Goal: Communication & Community: Share content

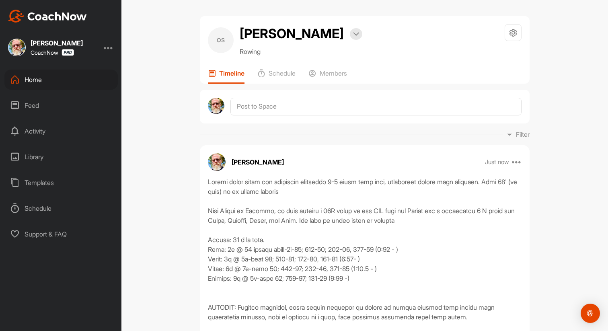
scroll to position [102, 0]
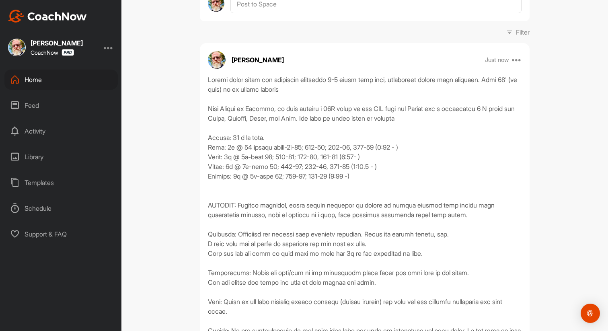
click at [36, 81] on div "Home" at bounding box center [60, 80] width 113 height 20
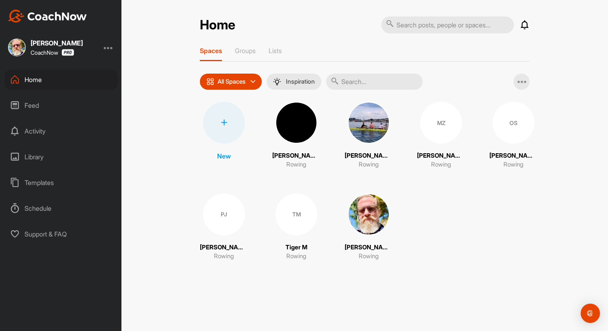
click at [506, 124] on div "OS" at bounding box center [514, 123] width 42 height 42
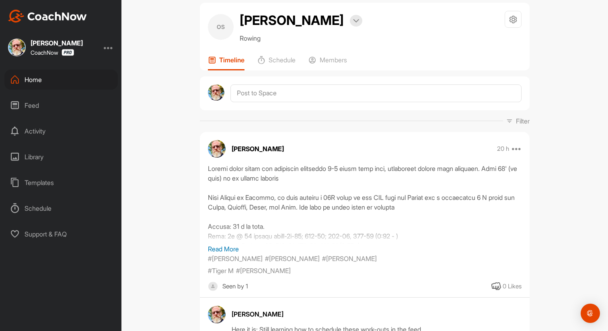
scroll to position [6, 0]
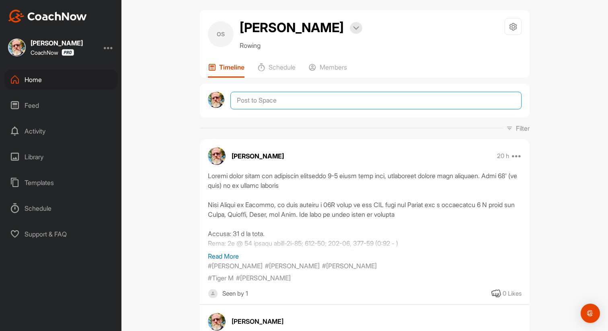
click at [270, 101] on textarea at bounding box center [376, 101] width 291 height 18
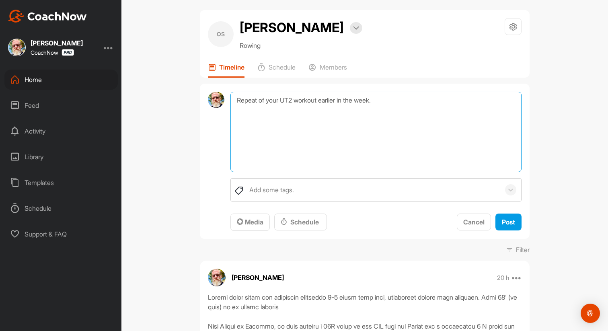
scroll to position [7, 0]
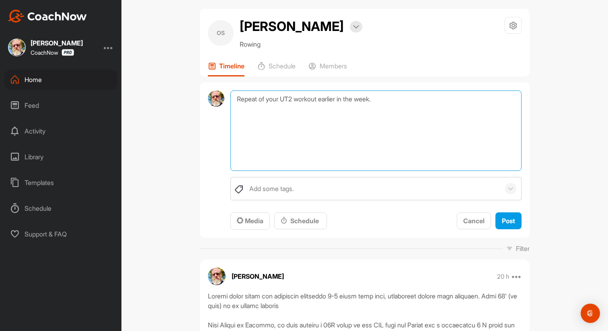
click at [394, 100] on textarea "Repeat of your UT2 workout earlier in the week." at bounding box center [376, 131] width 291 height 80
paste textarea "* Mobility 5* 10' w/ 2' rest. This should feel easy 1-2: 5' 220 [PERSON_NAME]; …"
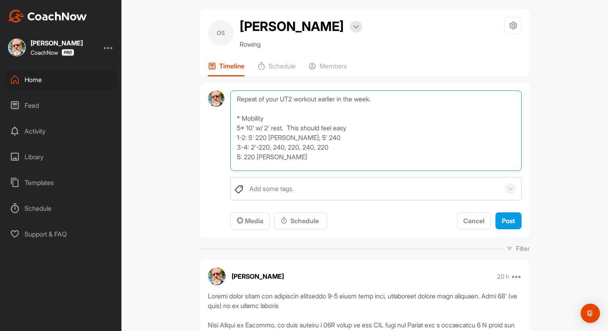
click at [241, 119] on textarea "Repeat of your UT2 workout earlier in the week. * Mobility 5* 10' w/ 2' rest. T…" at bounding box center [376, 131] width 291 height 80
click at [294, 119] on textarea "Repeat of your UT2 workout earlier in the week. * 20-25' Mobility 5* 10' w/ 2' …" at bounding box center [376, 131] width 291 height 80
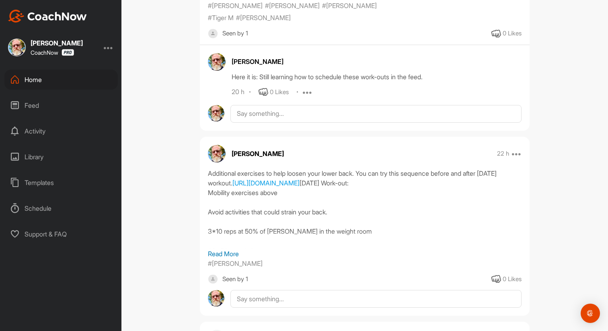
scroll to position [390, 0]
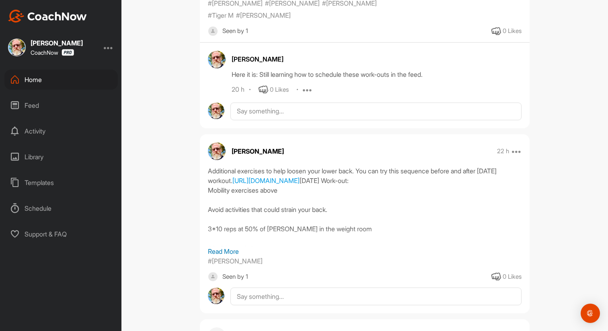
click at [234, 247] on p "Read More" at bounding box center [365, 252] width 314 height 10
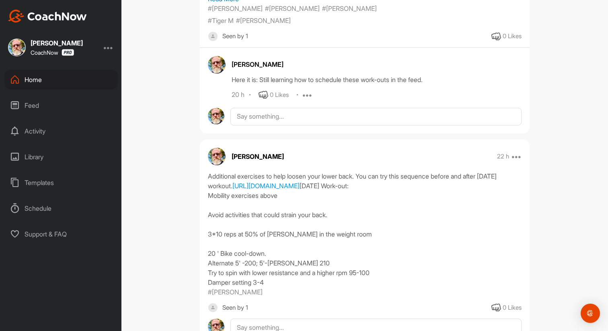
scroll to position [385, 0]
drag, startPoint x: 303, startPoint y: 192, endPoint x: 207, endPoint y: 197, distance: 96.7
click at [207, 197] on div "Additional exercises to help loosen your lower back. You can try this sequence …" at bounding box center [365, 235] width 330 height 126
copy link "[URL][DOMAIN_NAME]"
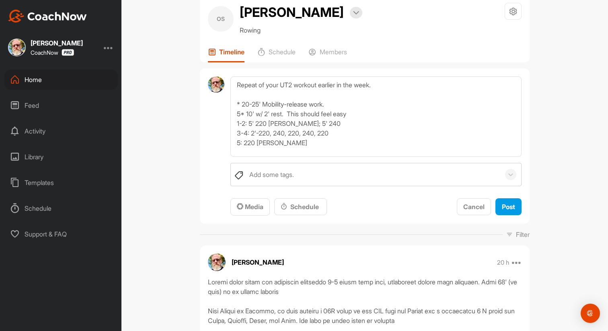
scroll to position [0, 0]
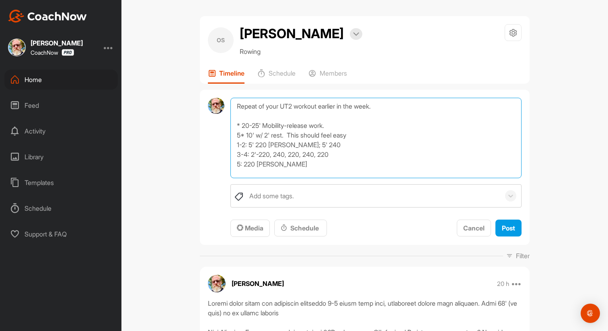
click at [348, 125] on textarea "Repeat of your UT2 workout earlier in the week. * 20-25' Mobility-release work.…" at bounding box center [376, 138] width 291 height 80
click at [296, 136] on textarea "Repeat of your UT2 workout earlier in the week. * 20-25' Mobility-release work.…" at bounding box center [376, 138] width 291 height 80
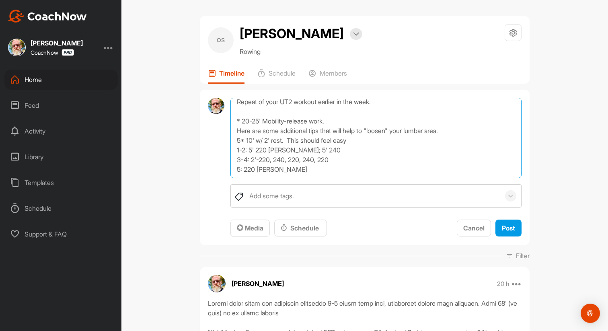
click at [359, 141] on textarea "Repeat of your UT2 workout earlier in the week. * 20-25' Mobility-release work.…" at bounding box center [376, 138] width 291 height 80
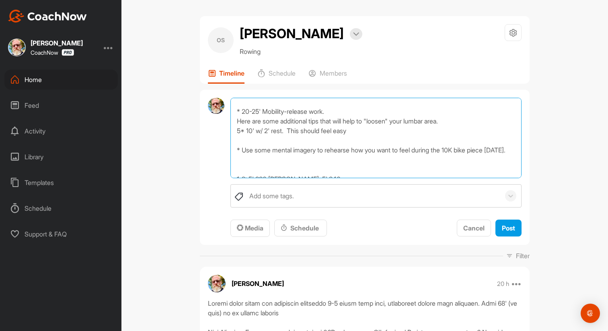
scroll to position [19, 0]
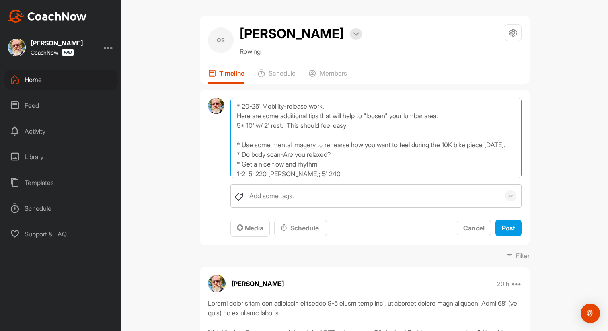
click at [331, 174] on textarea "Repeat of your UT2 workout earlier in the week. * 20-25' Mobility-release work.…" at bounding box center [376, 138] width 291 height 80
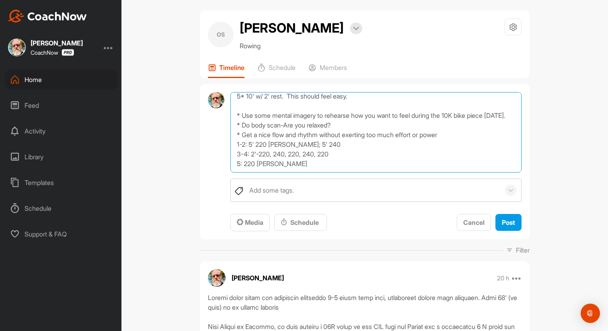
scroll to position [6, 0]
click at [454, 136] on textarea "Repeat of your UT2 workout earlier in the week. * 20-25' Mobility-release work.…" at bounding box center [376, 131] width 291 height 80
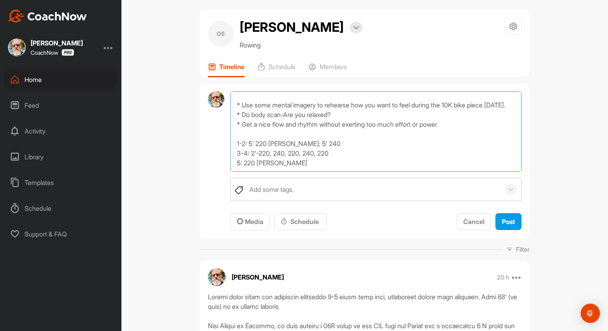
scroll to position [62, 0]
click at [296, 165] on textarea "Repeat of your UT2 workout earlier in the week. * 20-25' Mobility-release work.…" at bounding box center [376, 131] width 291 height 80
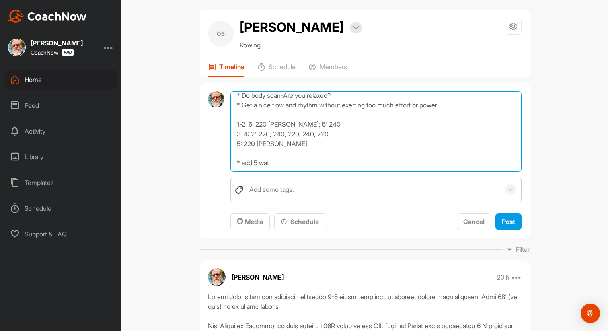
click at [245, 148] on textarea "Repeat of your UT2 workout earlier in the week. * 20-25' Mobility-release work.…" at bounding box center [376, 131] width 291 height 80
drag, startPoint x: 276, startPoint y: 163, endPoint x: 236, endPoint y: 162, distance: 40.2
click at [236, 162] on textarea "Repeat of your UT2 workout earlier in the week. * 20-25' Mobility-release work.…" at bounding box center [376, 131] width 291 height 80
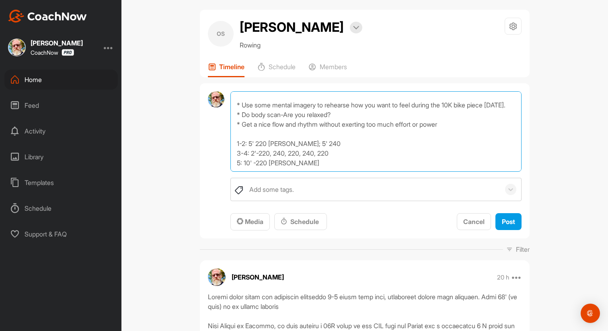
scroll to position [14, 0]
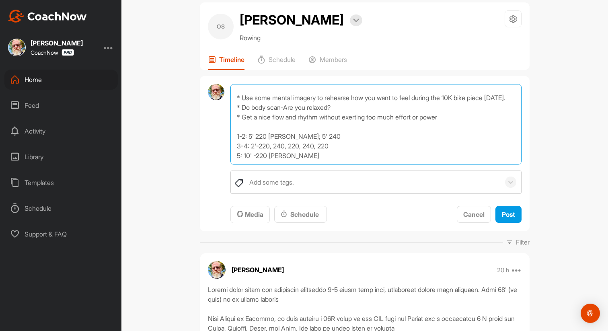
click at [296, 140] on textarea "Repeat your UT2 workout earlier in the week. * 20-25' Mobility-release work. He…" at bounding box center [376, 124] width 291 height 80
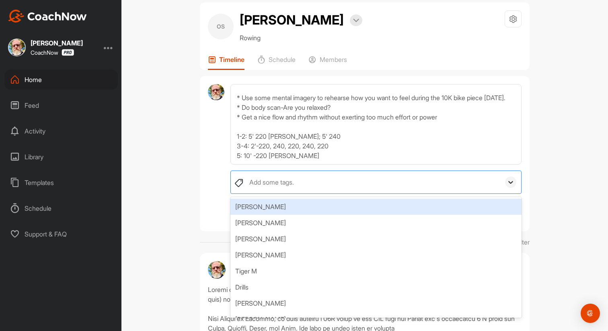
click at [513, 184] on icon at bounding box center [511, 182] width 8 height 8
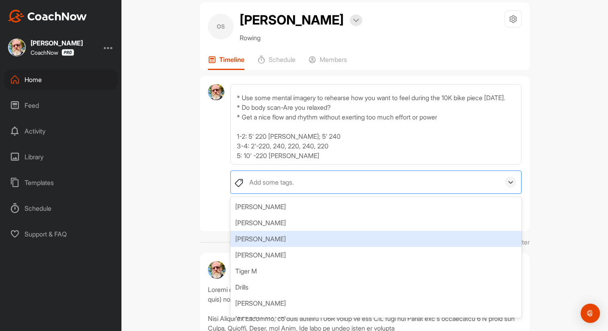
click at [440, 236] on div "[PERSON_NAME]" at bounding box center [376, 239] width 291 height 16
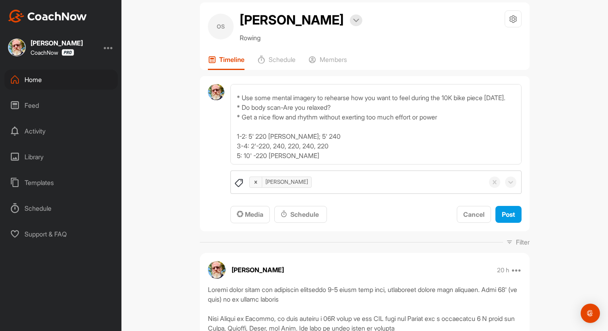
click at [160, 159] on div "OS [PERSON_NAME] S Bookings Rowing Space Settings Your Notifications Timeline S…" at bounding box center [364, 165] width 487 height 331
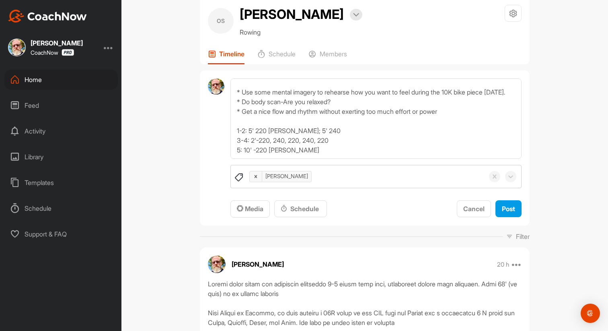
scroll to position [24, 0]
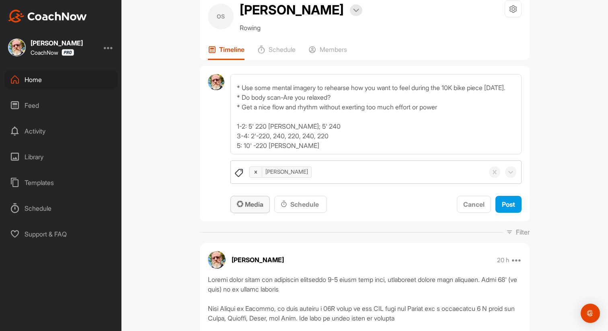
click at [251, 206] on span "Media" at bounding box center [250, 204] width 27 height 8
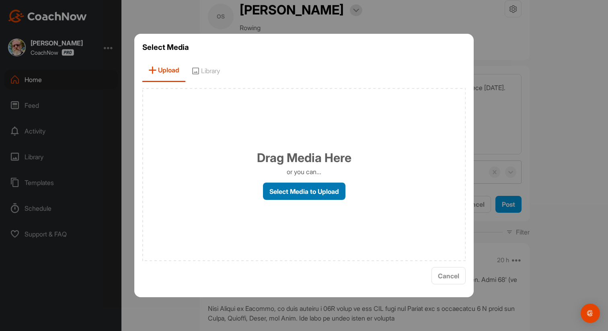
click at [290, 193] on label "Select Media to Upload" at bounding box center [304, 191] width 82 height 17
click at [0, 0] on input "Select Media to Upload" at bounding box center [0, 0] width 0 height 0
click at [451, 279] on span "Cancel" at bounding box center [448, 276] width 21 height 8
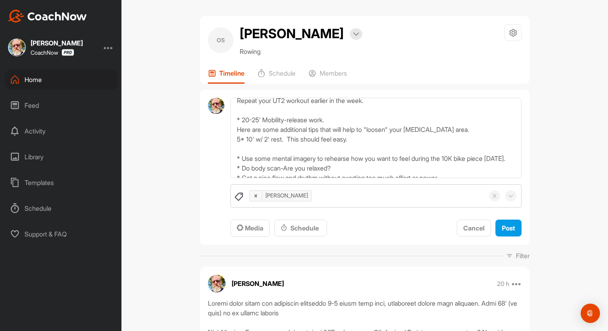
scroll to position [0, 0]
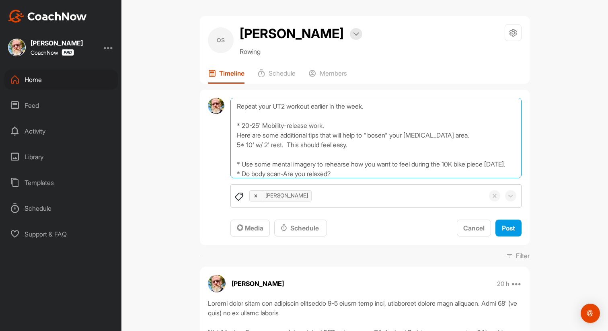
click at [235, 109] on textarea "Repeat your UT2 workout earlier in the week. * 20-25' Mobility-release work. He…" at bounding box center [376, 138] width 291 height 80
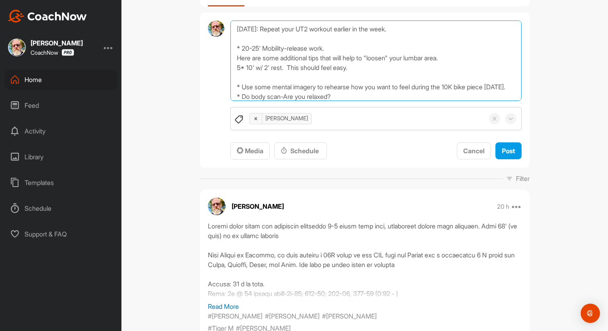
scroll to position [54, 0]
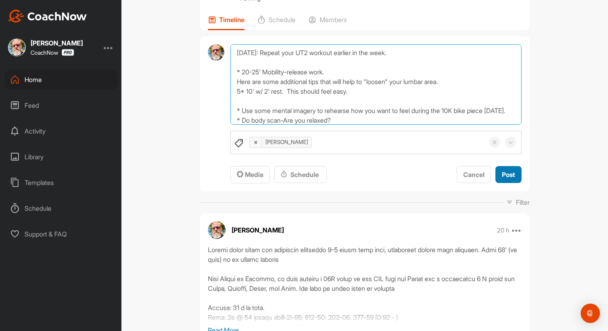
type textarea "[DATE]: Repeat your UT2 workout earlier in the week. * 20-25' Mobility-release …"
click at [504, 171] on span "Post" at bounding box center [508, 175] width 13 height 8
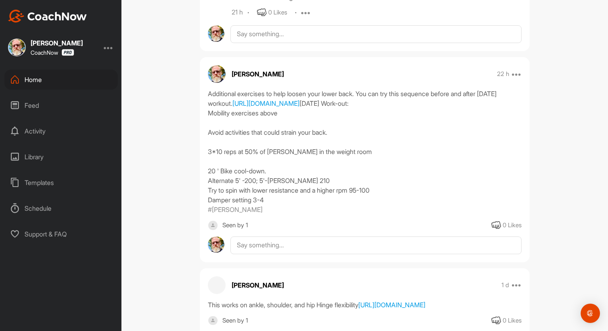
scroll to position [531, 0]
click at [516, 68] on icon at bounding box center [517, 73] width 10 height 10
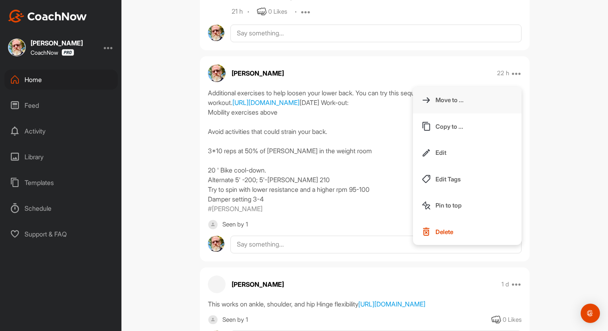
click at [456, 96] on p "Move to ..." at bounding box center [450, 100] width 28 height 8
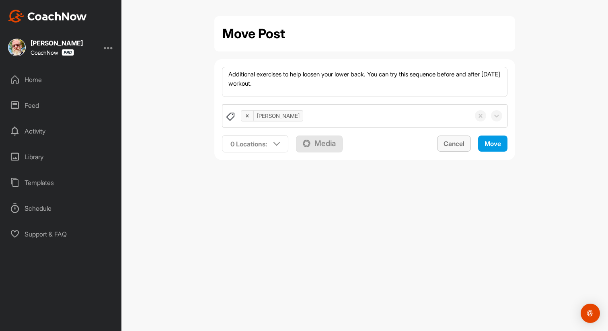
click at [452, 147] on span "Cancel" at bounding box center [454, 144] width 21 height 8
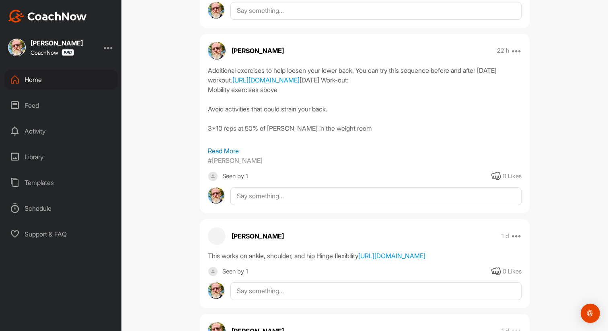
scroll to position [552, 0]
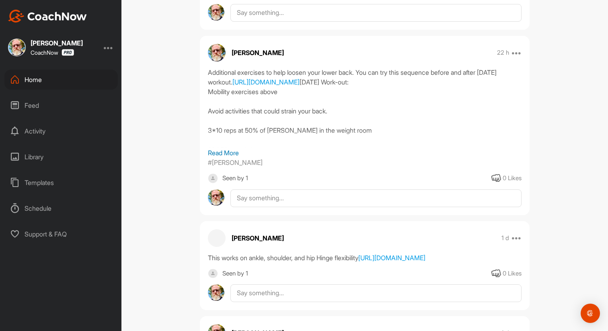
click at [231, 148] on p "Read More" at bounding box center [365, 153] width 314 height 10
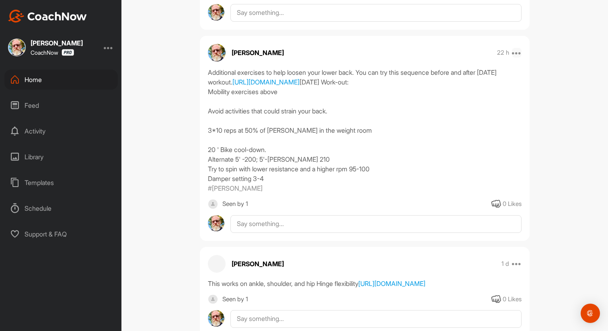
click at [516, 48] on icon at bounding box center [517, 53] width 10 height 10
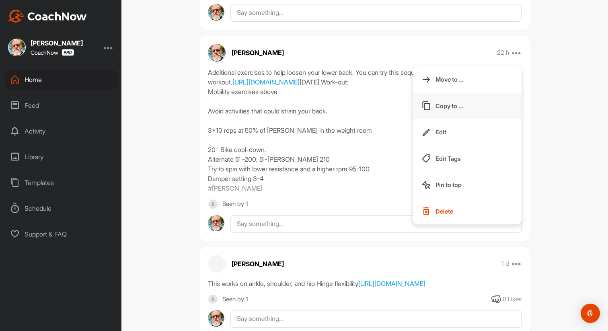
click at [462, 102] on p "Copy to ..." at bounding box center [450, 106] width 28 height 8
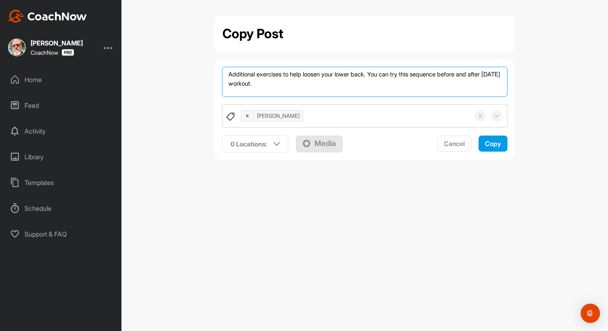
click at [444, 82] on textarea "Additional exercises to help loosen your lower back. You can try this sequence …" at bounding box center [365, 82] width 286 height 30
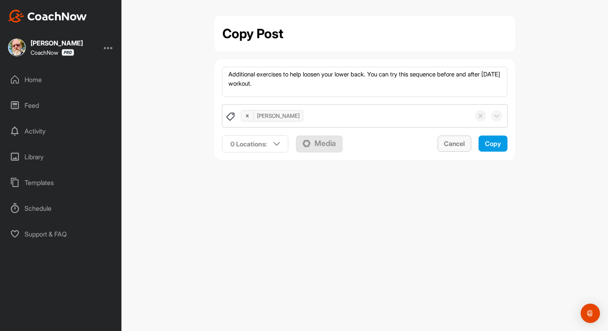
click at [459, 144] on span "Cancel" at bounding box center [454, 144] width 21 height 8
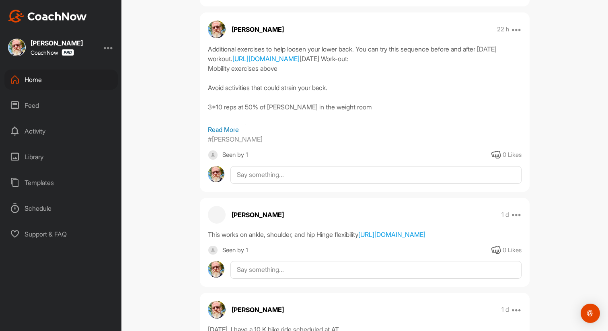
scroll to position [560, 0]
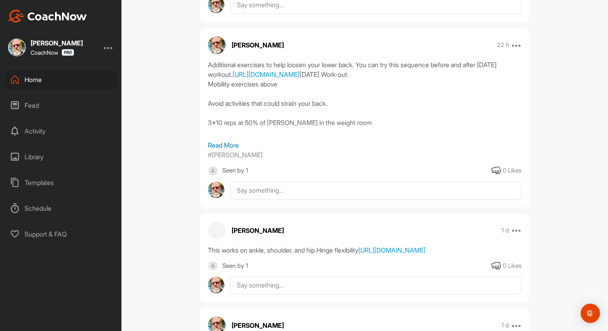
click at [234, 140] on p "Read More" at bounding box center [365, 145] width 314 height 10
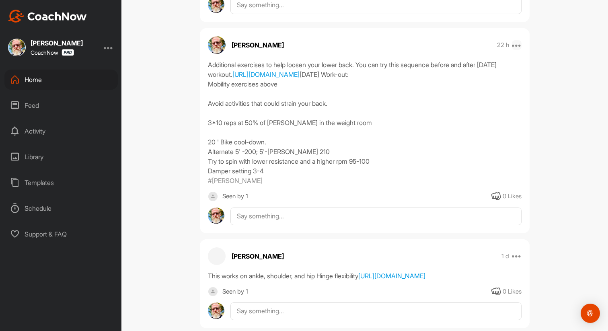
click at [515, 40] on icon at bounding box center [517, 45] width 10 height 10
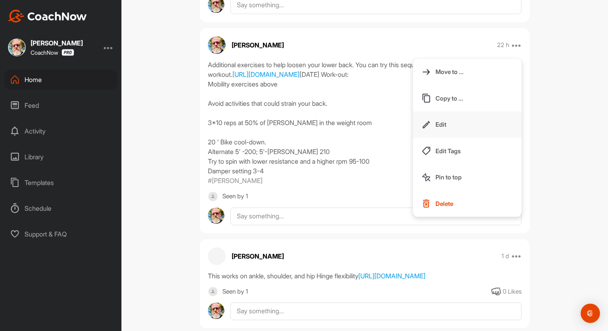
click at [448, 111] on button "Edit" at bounding box center [467, 124] width 109 height 27
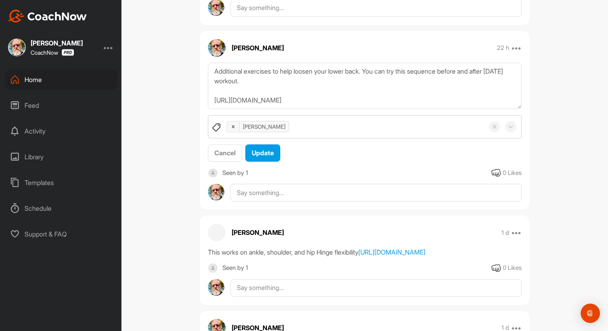
scroll to position [556, 0]
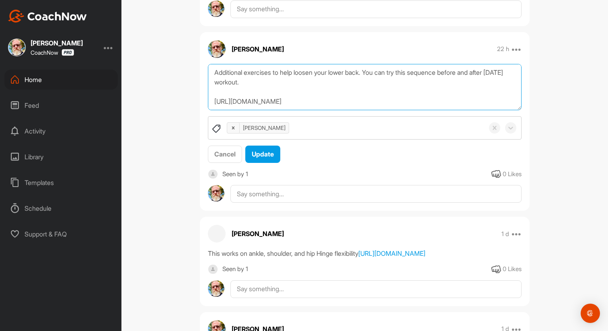
click at [326, 87] on textarea "Additional exercises to help loosen your lower back. You can try this sequence …" at bounding box center [365, 87] width 314 height 46
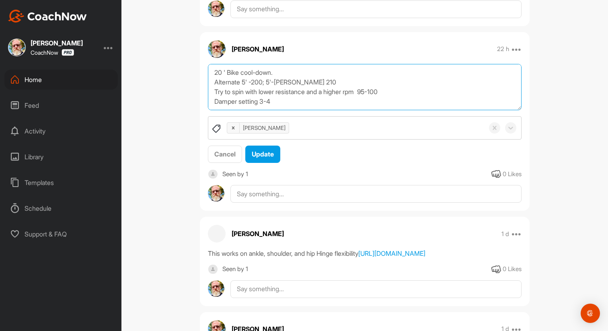
scroll to position [112, 0]
drag, startPoint x: 293, startPoint y: 66, endPoint x: 222, endPoint y: 64, distance: 71.2
click at [222, 64] on textarea "Additional exercises to help loosen your lower back. You can try this sequence …" at bounding box center [365, 87] width 314 height 46
click at [410, 75] on textarea "Additional exercises to help loosen your lower back. You can try this sequence …" at bounding box center [365, 87] width 314 height 46
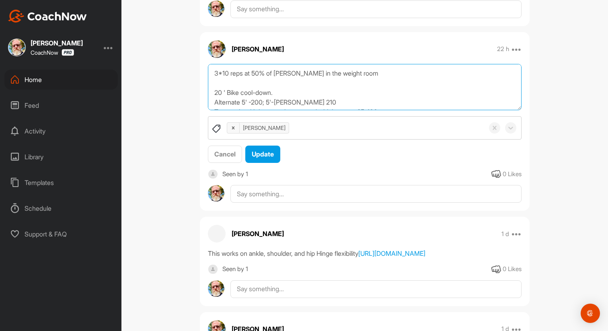
scroll to position [0, 0]
drag, startPoint x: 300, startPoint y: 95, endPoint x: 201, endPoint y: 51, distance: 108.4
click at [201, 51] on div "[PERSON_NAME] 22 h Move to ... Copy to ... Edit Edit Tags Pin to top Delete Add…" at bounding box center [365, 121] width 330 height 179
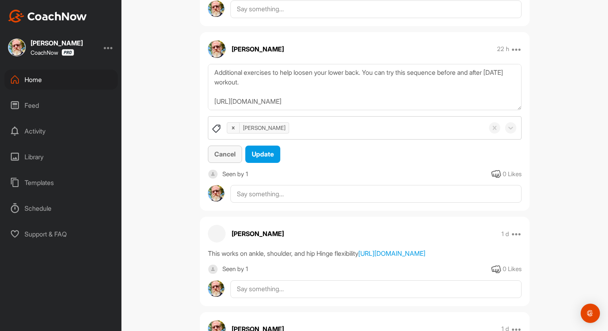
click at [221, 150] on span "Cancel" at bounding box center [224, 154] width 21 height 8
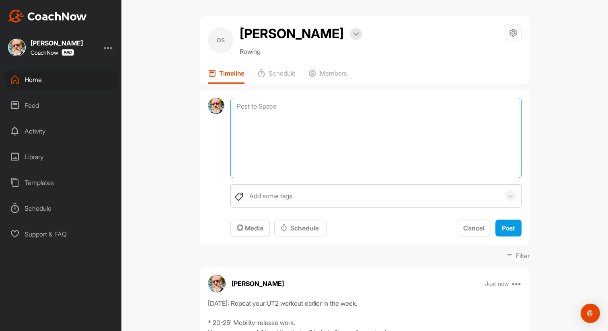
paste textarea "Additional exercises to help loosen your lower back. You can try this sequence …"
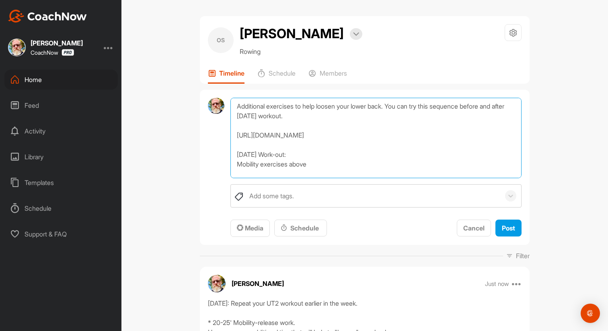
drag, startPoint x: 273, startPoint y: 156, endPoint x: 231, endPoint y: 156, distance: 42.2
click at [231, 156] on textarea "Additional exercises to help loosen your lower back. You can try this sequence …" at bounding box center [376, 138] width 291 height 80
type textarea "Additional exercises to help loosen your lower back. You can try this sequence …"
click at [507, 194] on icon at bounding box center [511, 196] width 8 height 8
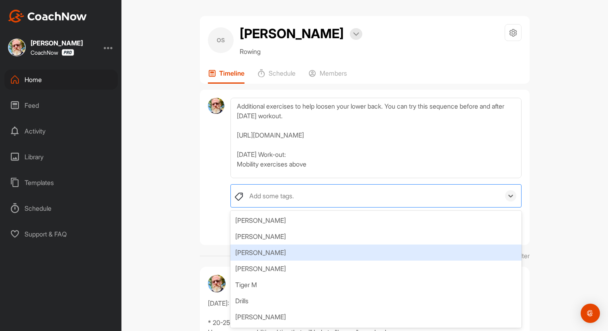
click at [377, 245] on div "[PERSON_NAME]" at bounding box center [376, 253] width 291 height 16
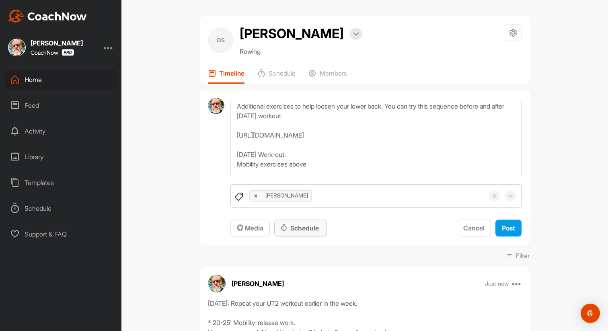
click at [298, 226] on div "Schedule" at bounding box center [301, 228] width 40 height 10
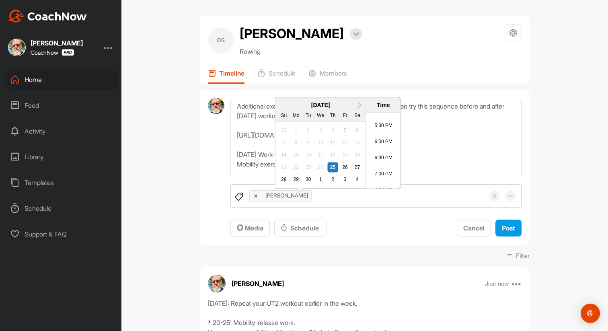
scroll to position [556, 0]
click at [387, 184] on li "7:00 PM" at bounding box center [383, 176] width 34 height 16
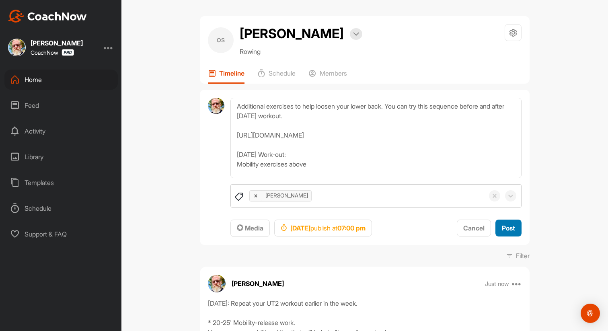
click at [506, 226] on span "Post" at bounding box center [508, 228] width 13 height 8
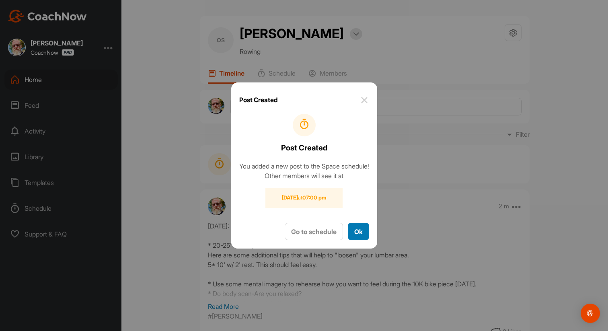
click at [361, 237] on button "Ok" at bounding box center [358, 231] width 21 height 17
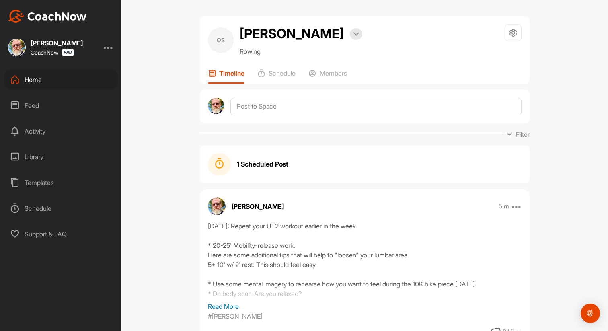
click at [32, 81] on div "Home" at bounding box center [60, 80] width 113 height 20
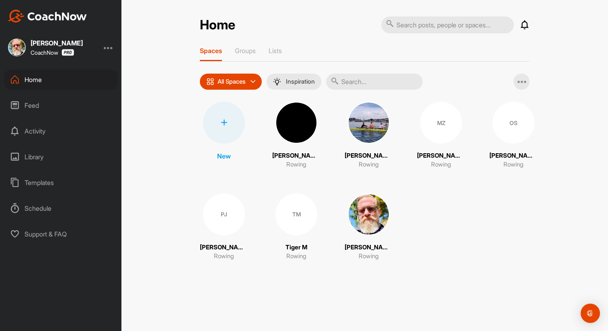
click at [436, 152] on p "[PERSON_NAME]" at bounding box center [441, 155] width 48 height 9
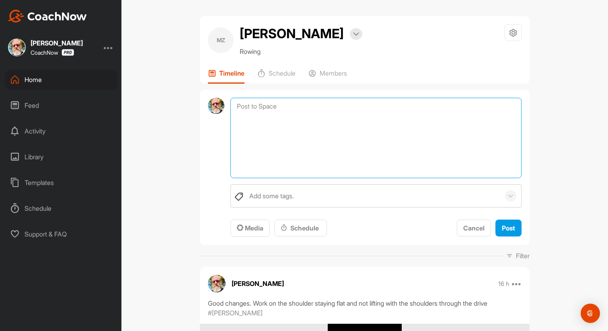
click at [279, 104] on textarea at bounding box center [376, 138] width 291 height 80
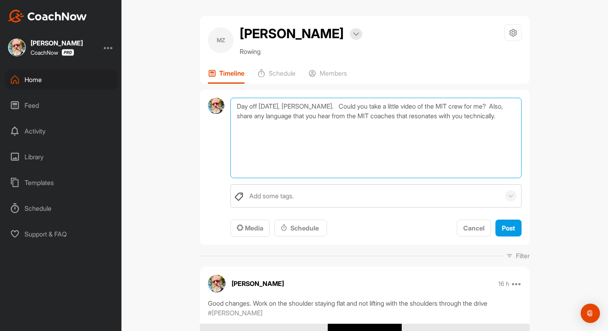
click at [488, 117] on textarea "Day off [DATE], [PERSON_NAME]. Could you take a little video of the MIT crew fo…" at bounding box center [376, 138] width 291 height 80
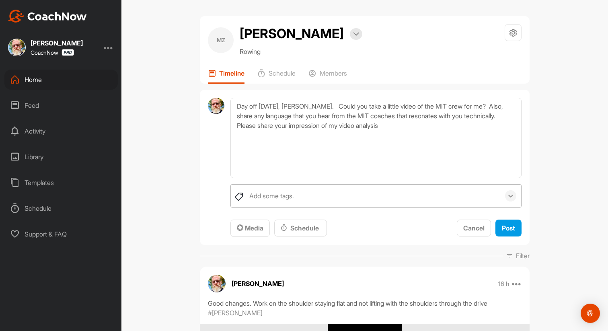
click at [508, 196] on icon at bounding box center [511, 196] width 8 height 8
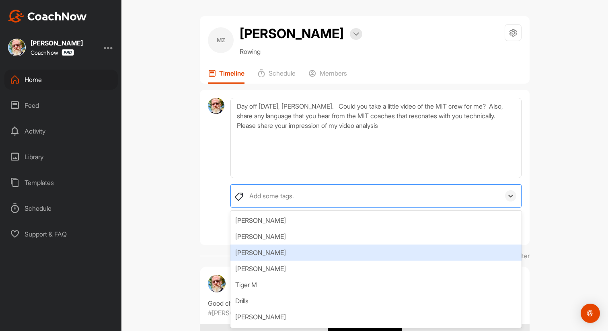
click at [373, 254] on div "[PERSON_NAME]" at bounding box center [376, 253] width 291 height 16
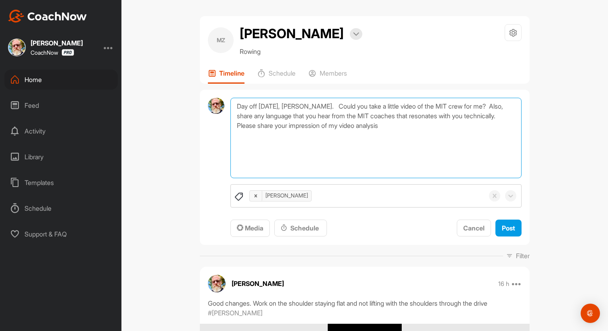
click at [284, 156] on textarea "Day off [DATE], [PERSON_NAME]. Could you take a little video of the MIT crew fo…" at bounding box center [376, 138] width 291 height 80
click at [348, 146] on textarea "Day off [DATE], [PERSON_NAME]. Could you take a little video of the MIT crew fo…" at bounding box center [376, 138] width 291 height 80
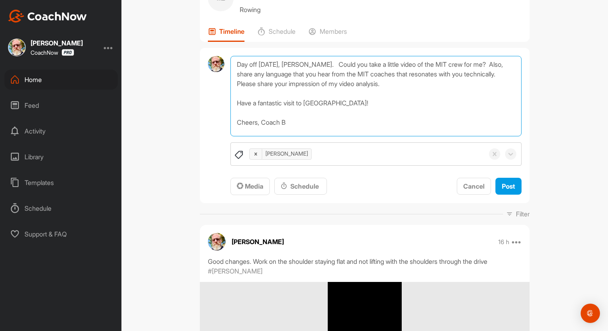
scroll to position [43, 0]
type textarea "Day off [DATE], [PERSON_NAME]. Could you take a little video of the MIT crew fo…"
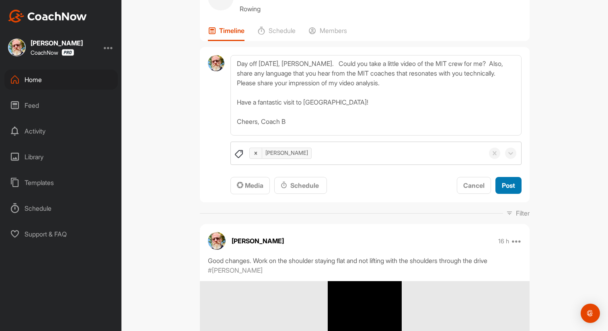
click at [511, 185] on span "Post" at bounding box center [508, 185] width 13 height 8
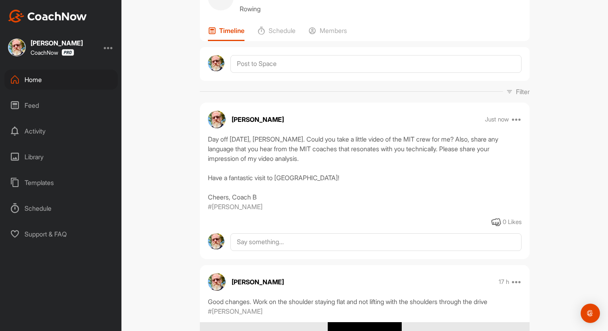
scroll to position [48, 0]
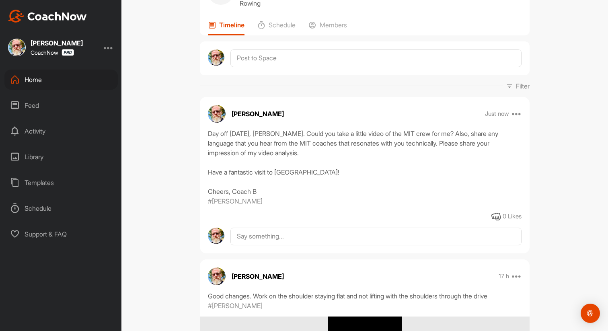
click at [37, 180] on div "Templates" at bounding box center [60, 183] width 113 height 20
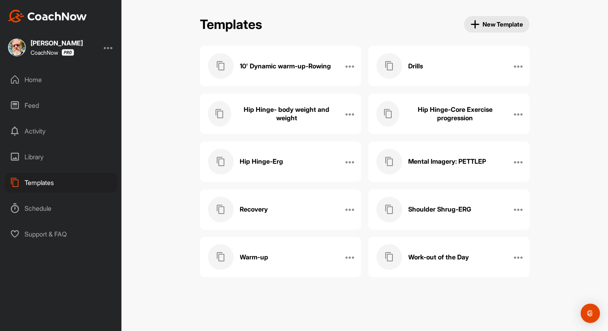
click at [490, 24] on span "New Template" at bounding box center [497, 24] width 53 height 9
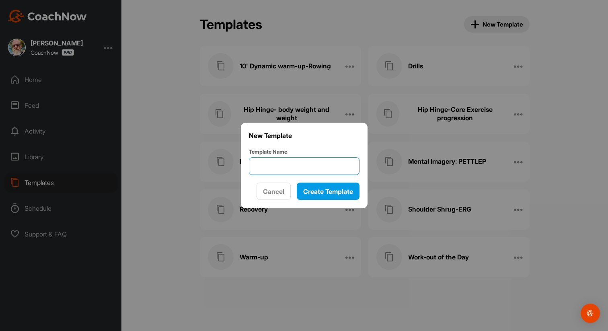
click at [278, 169] on input "Template Name" at bounding box center [304, 166] width 111 height 18
type input "The secret there is no secret"
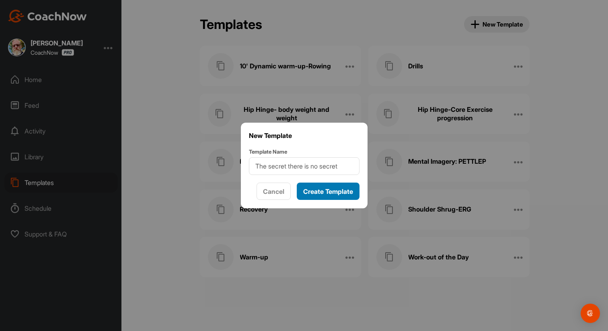
click at [328, 196] on div "Create Template" at bounding box center [328, 192] width 50 height 10
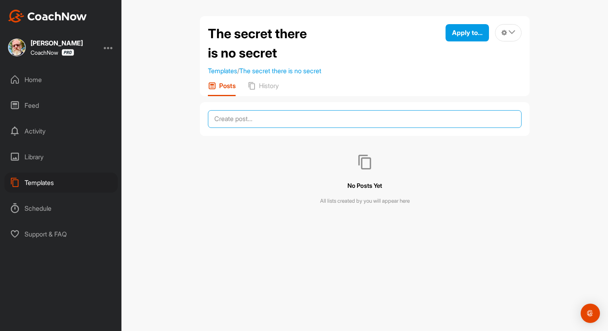
click at [245, 124] on textarea at bounding box center [365, 119] width 314 height 18
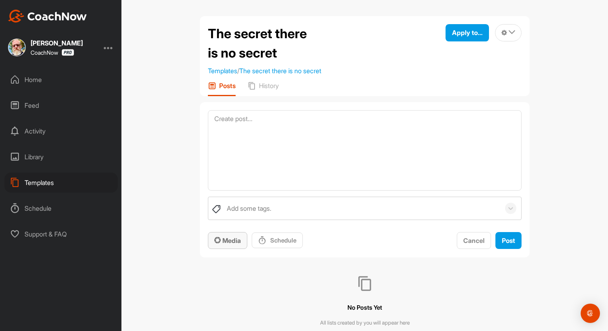
click at [235, 243] on span "Media" at bounding box center [227, 241] width 27 height 8
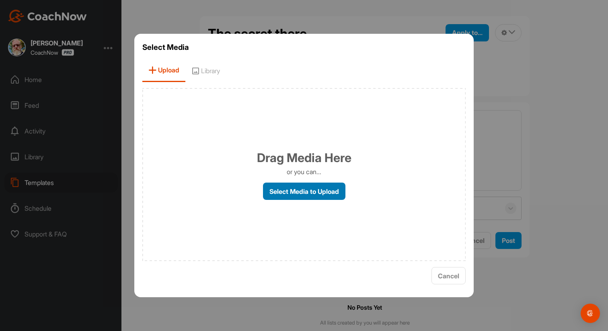
click at [292, 194] on label "Select Media to Upload" at bounding box center [304, 191] width 82 height 17
click at [0, 0] on input "Select Media to Upload" at bounding box center [0, 0] width 0 height 0
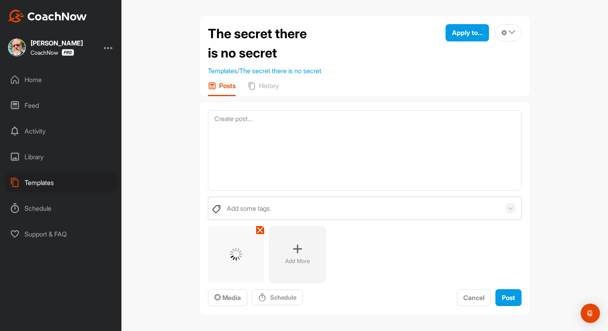
click at [39, 156] on div "Library" at bounding box center [60, 157] width 113 height 20
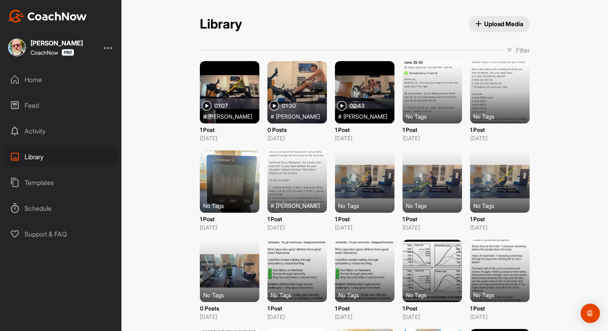
click at [480, 20] on button "Upload Media" at bounding box center [499, 24] width 61 height 16
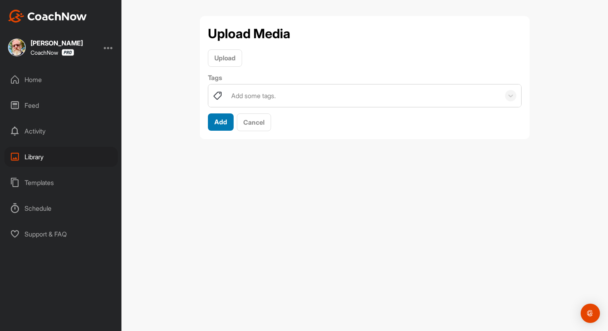
click at [221, 119] on span "Add" at bounding box center [220, 122] width 13 height 8
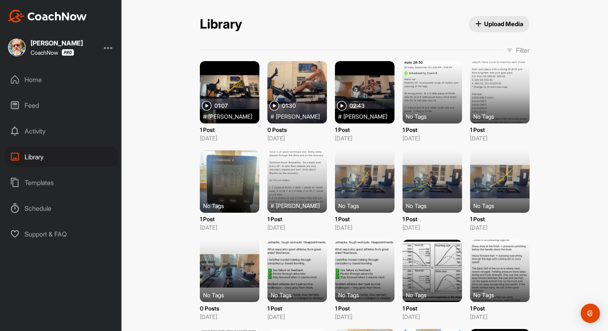
click at [481, 21] on span "Upload Media" at bounding box center [500, 24] width 48 height 8
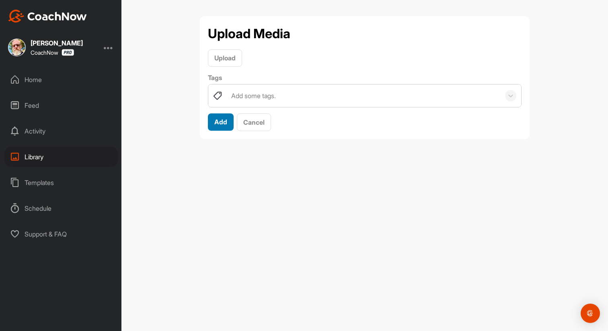
click at [214, 128] on button "Add" at bounding box center [221, 121] width 26 height 17
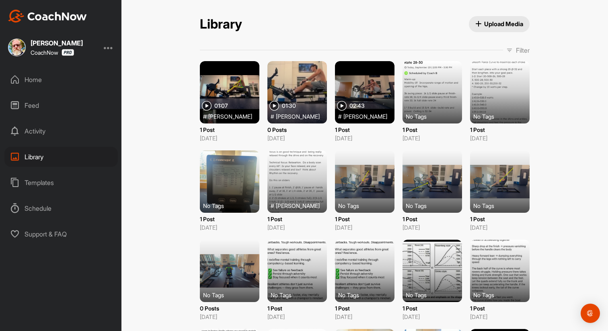
click at [489, 19] on button "Upload Media" at bounding box center [499, 24] width 61 height 16
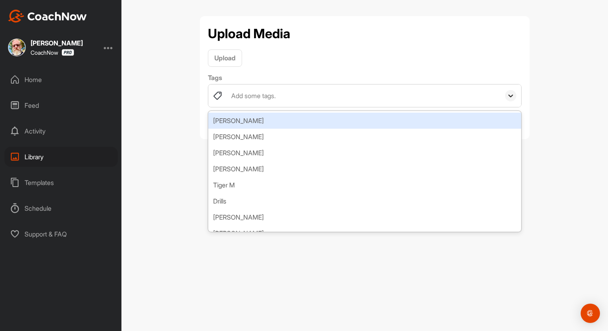
click at [515, 94] on icon at bounding box center [511, 96] width 8 height 8
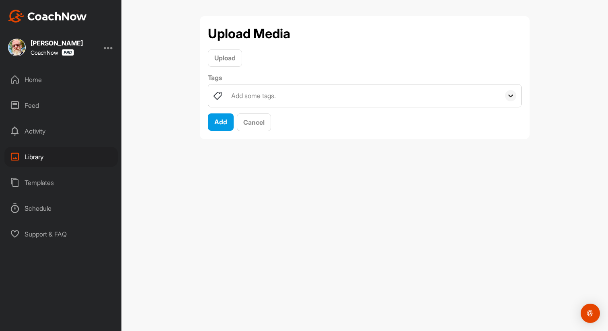
click at [515, 94] on icon at bounding box center [511, 96] width 8 height 8
click at [233, 58] on span "Upload" at bounding box center [224, 58] width 21 height 8
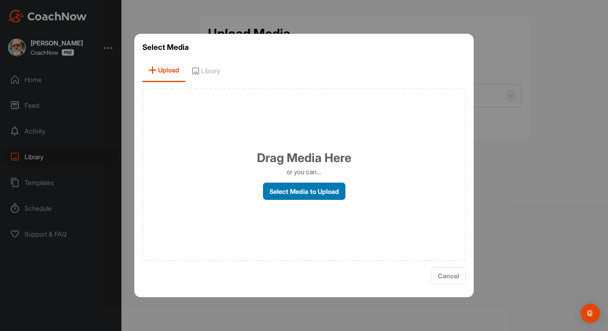
click at [292, 191] on label "Select Media to Upload" at bounding box center [304, 191] width 82 height 17
click at [0, 0] on input "Select Media to Upload" at bounding box center [0, 0] width 0 height 0
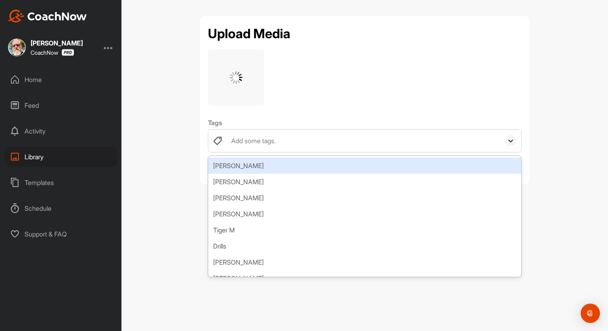
click at [506, 139] on div at bounding box center [510, 140] width 11 height 11
click at [455, 144] on div "Add some tags." at bounding box center [363, 141] width 273 height 23
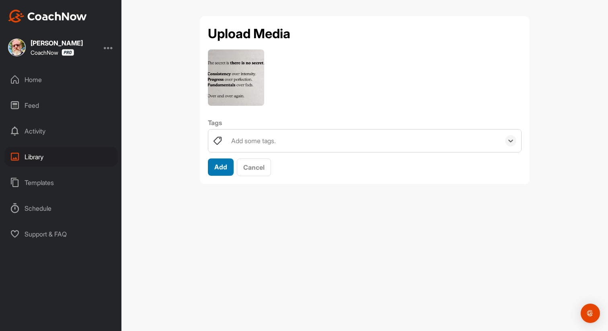
click at [219, 171] on div "Add" at bounding box center [220, 167] width 13 height 10
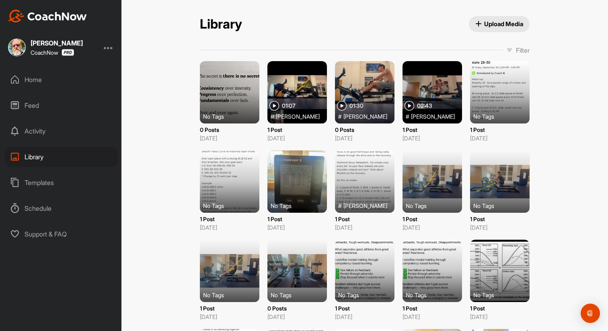
click at [35, 80] on div "Home" at bounding box center [60, 80] width 113 height 20
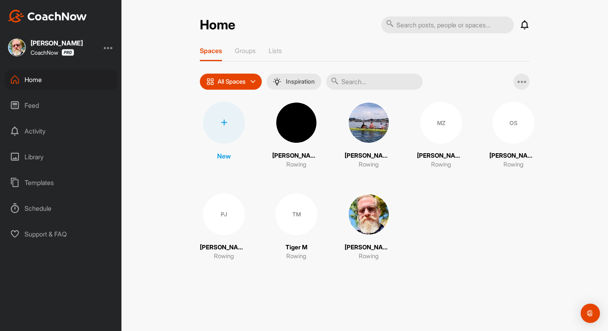
click at [234, 222] on div "PJ" at bounding box center [224, 214] width 42 height 42
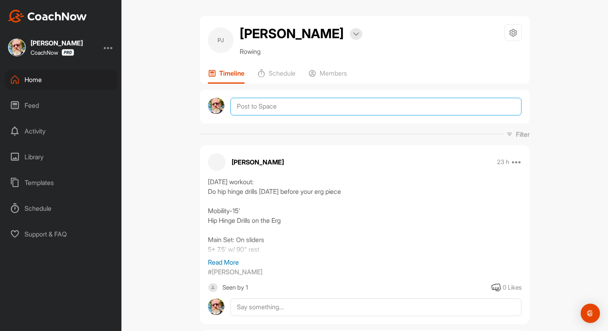
click at [252, 112] on textarea at bounding box center [376, 107] width 291 height 18
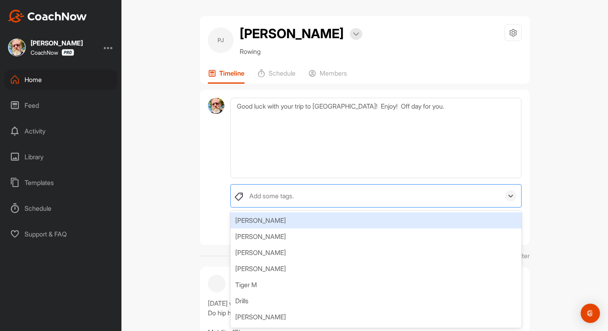
click at [503, 195] on div at bounding box center [510, 195] width 21 height 11
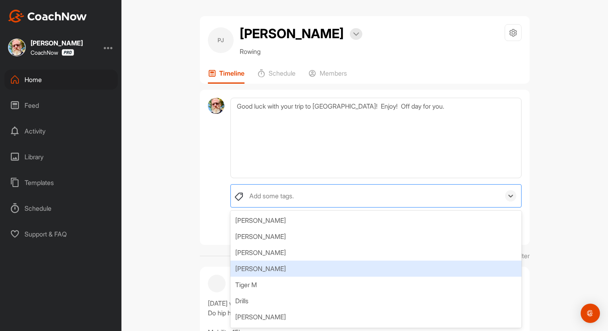
click at [363, 266] on div "[PERSON_NAME]" at bounding box center [376, 269] width 291 height 16
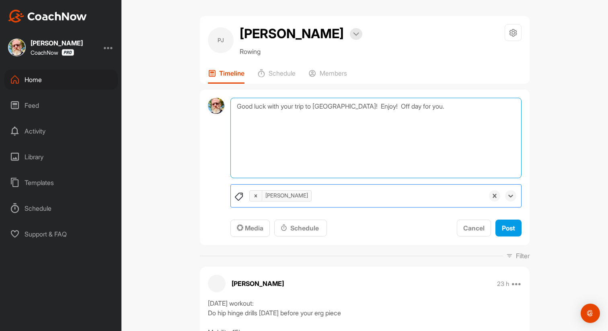
click at [410, 108] on textarea "Good luck with your trip to [GEOGRAPHIC_DATA]! Enjoy! Off day for you." at bounding box center [376, 138] width 291 height 80
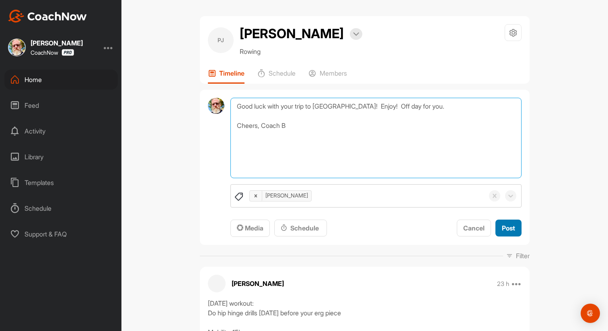
type textarea "Good luck with your trip to [GEOGRAPHIC_DATA]! Enjoy! Off day for you. Cheers, …"
click at [508, 229] on span "Post" at bounding box center [508, 228] width 13 height 8
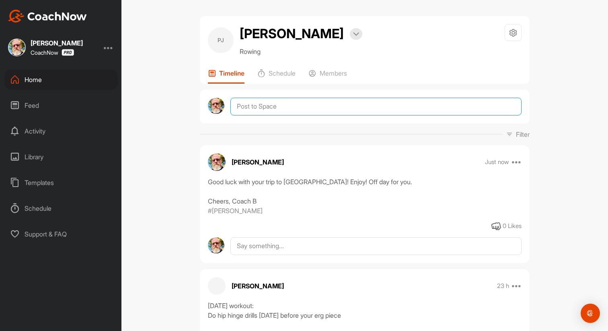
click at [270, 109] on textarea at bounding box center [376, 107] width 291 height 18
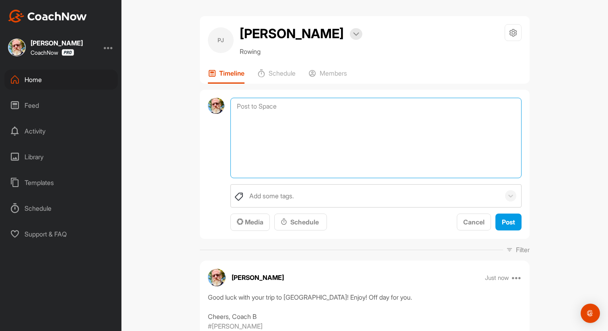
paste textarea "[URL][DOMAIN_NAME] Do this dynamic warm-up. This is supposed to be an easy work…"
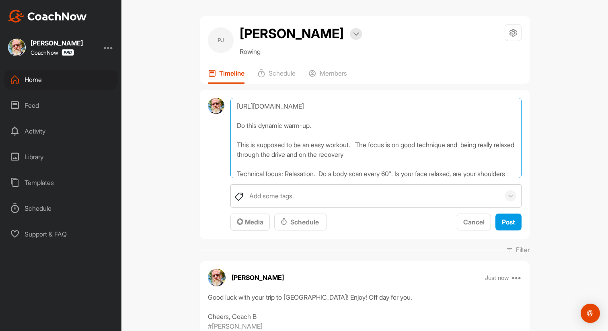
click at [237, 106] on textarea "[URL][DOMAIN_NAME] Do this dynamic warm-up. This is supposed to be an easy work…" at bounding box center [376, 138] width 291 height 80
click at [241, 107] on textarea "[URL][DOMAIN_NAME] Do this dynamic warm-up. This is supposed to be an easy work…" at bounding box center [376, 138] width 291 height 80
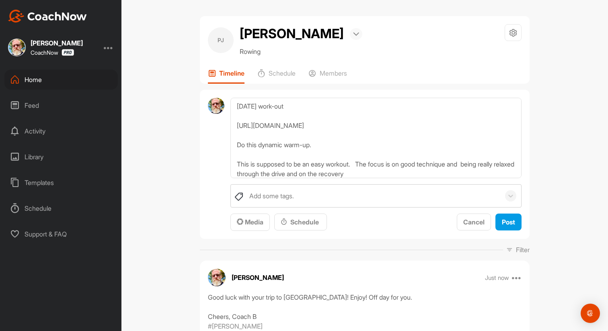
click at [353, 34] on img at bounding box center [356, 34] width 6 height 4
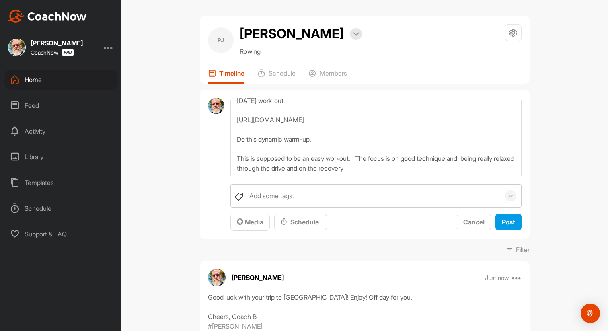
scroll to position [9, 0]
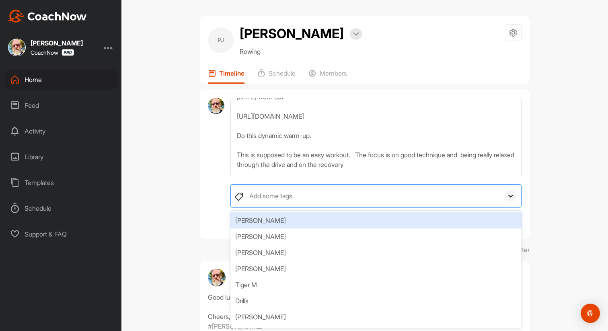
click at [511, 198] on icon at bounding box center [511, 196] width 8 height 8
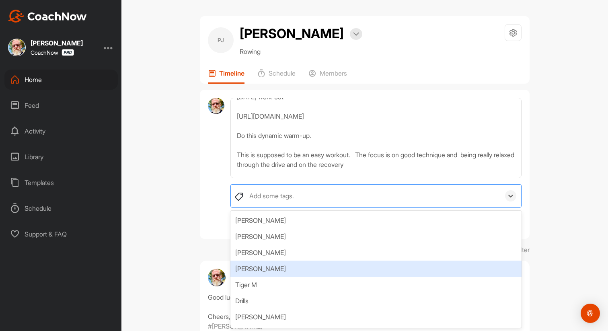
click at [414, 270] on div "[PERSON_NAME]" at bounding box center [376, 269] width 291 height 16
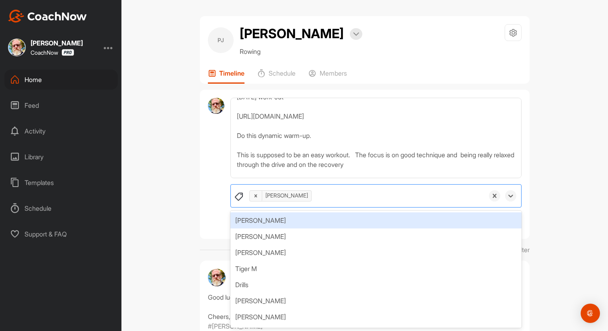
click at [375, 224] on div "[PERSON_NAME]" at bounding box center [376, 220] width 291 height 16
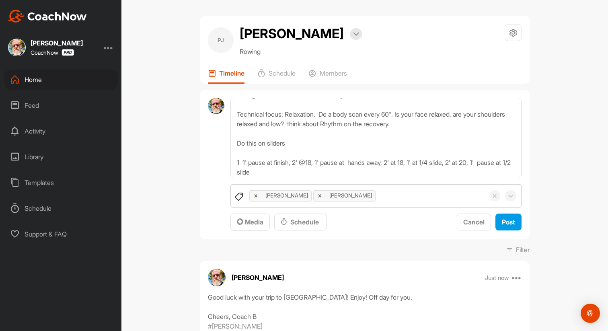
scroll to position [80, 0]
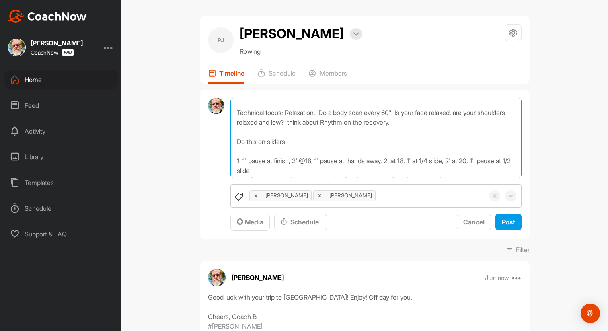
click at [298, 145] on textarea "[DATE] work-out [URL][DOMAIN_NAME] Do this dynamic warm-up. This is supposed to…" at bounding box center [376, 138] width 291 height 80
click at [234, 165] on textarea "[DATE] work-out [URL][DOMAIN_NAME] Do this dynamic warm-up. This is supposed to…" at bounding box center [376, 138] width 291 height 80
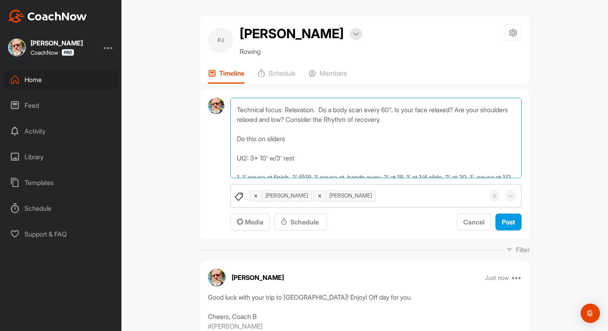
click at [320, 121] on textarea "[DATE] work-out [URL][DOMAIN_NAME] Do this dynamic warm-up. This is supposed to…" at bounding box center [376, 138] width 291 height 80
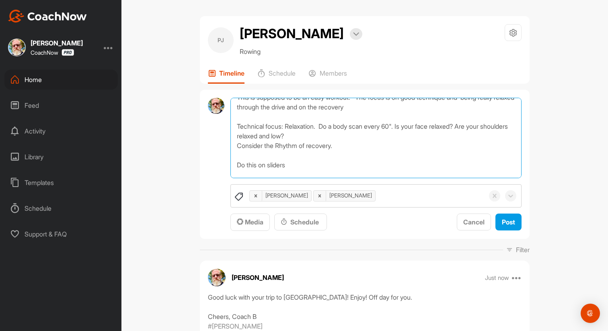
scroll to position [71, 0]
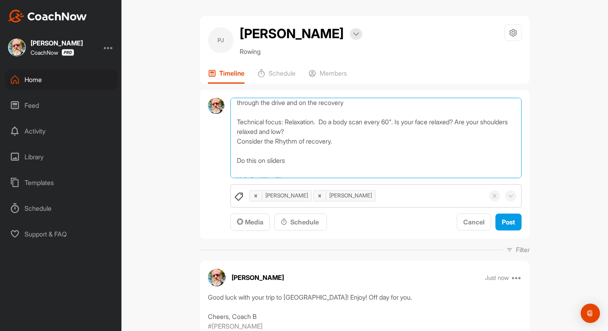
click at [322, 121] on textarea "[DATE] work-out [URL][DOMAIN_NAME] Do this dynamic warm-up. This is supposed to…" at bounding box center [376, 138] width 291 height 80
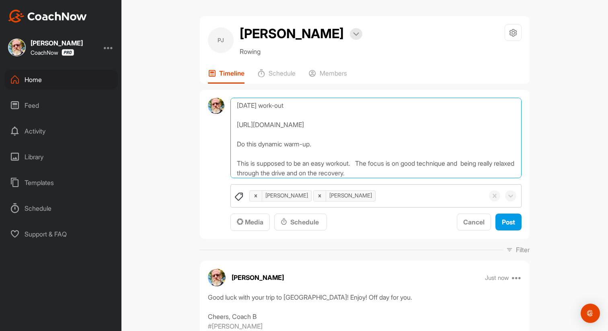
scroll to position [0, 0]
click at [299, 108] on textarea "[DATE] work-out [URL][DOMAIN_NAME] Do this dynamic warm-up. This is supposed to…" at bounding box center [376, 138] width 291 height 80
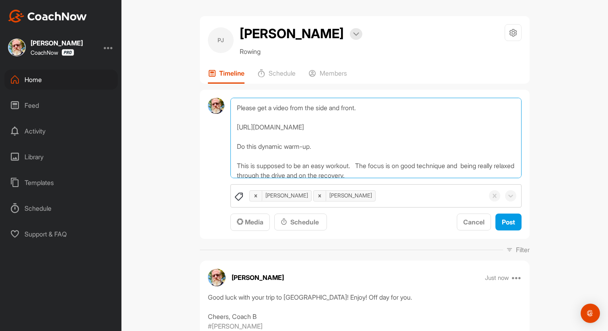
scroll to position [17, 0]
drag, startPoint x: 315, startPoint y: 147, endPoint x: 220, endPoint y: 146, distance: 95.3
click at [220, 146] on div "[DATE] work-out: Please get a video from the side and front. [URL][DOMAIN_NAME]…" at bounding box center [365, 165] width 330 height 150
click at [387, 111] on textarea "[DATE] work-out: Please get a video from the side and front. [URL][DOMAIN_NAME]…" at bounding box center [376, 138] width 291 height 80
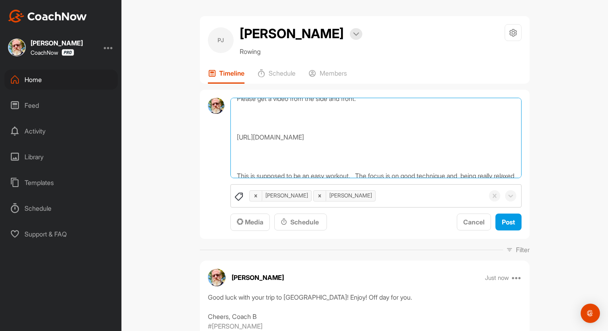
scroll to position [37, 0]
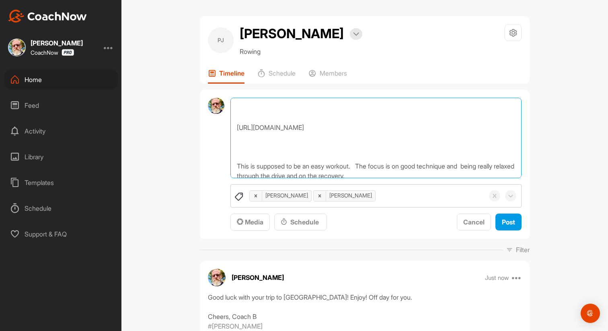
paste textarea "Do this dynamic warm-up."
click at [235, 128] on textarea "[DATE] work-out: Please get a video from the side and front. Do this dynamic wa…" at bounding box center [376, 138] width 291 height 80
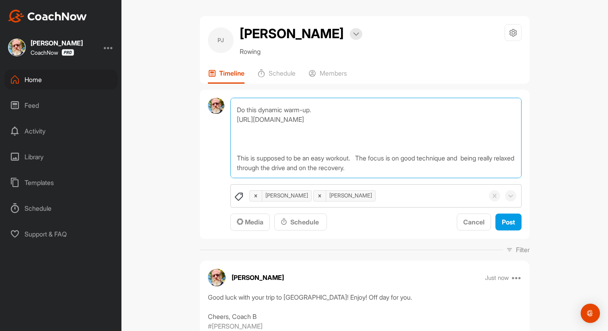
scroll to position [36, 0]
click at [237, 159] on textarea "[DATE] work-out: Please get a video from the side and front. Do this dynamic wa…" at bounding box center [376, 138] width 291 height 80
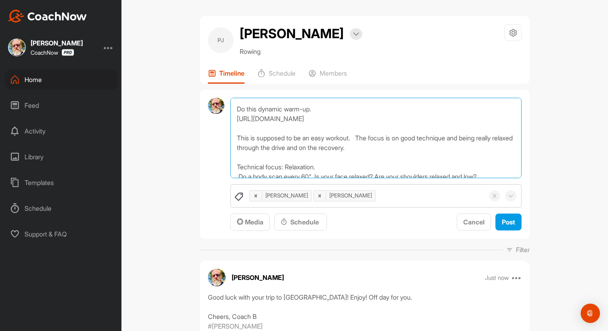
click at [362, 139] on textarea "[DATE] work-out: Please get a video from the side and front. Do this dynamic wa…" at bounding box center [376, 138] width 291 height 80
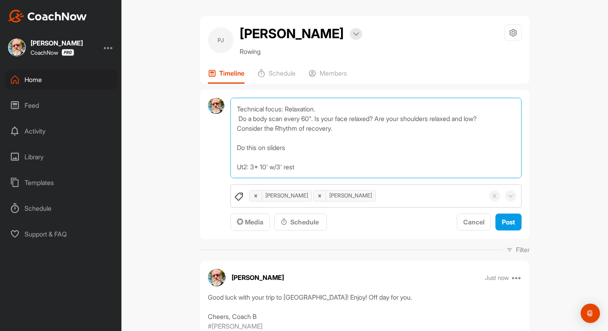
scroll to position [99, 0]
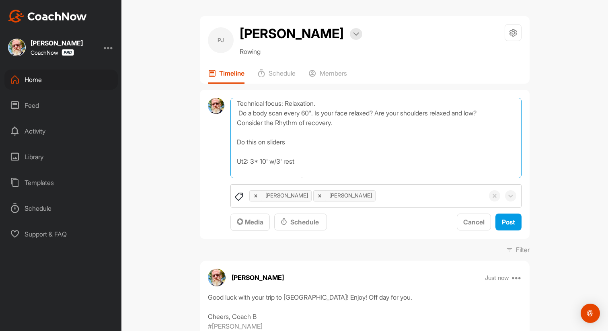
click at [384, 113] on textarea "[DATE] work-out: Please get a video from the side and front. Do this dynamic wa…" at bounding box center [376, 138] width 291 height 80
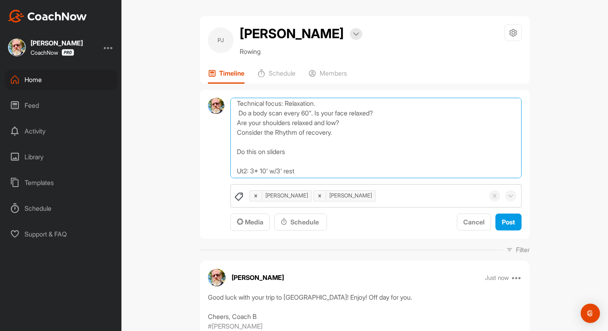
type textarea "[DATE] work-out: Please get a video from the side and front. Do this dynamic wa…"
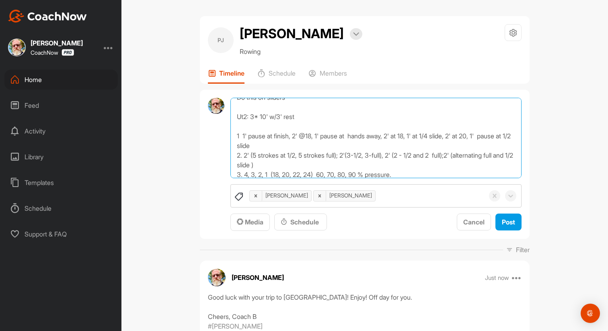
scroll to position [159, 0]
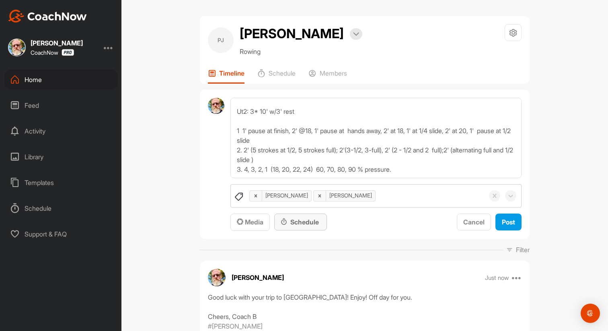
click at [304, 223] on div "Schedule" at bounding box center [301, 222] width 40 height 10
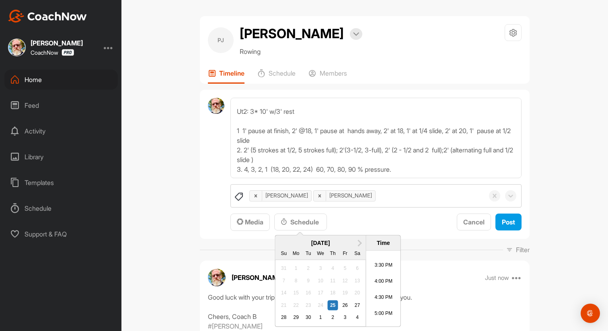
scroll to position [490, 0]
click at [385, 314] on li "5:00 PM" at bounding box center [383, 316] width 34 height 16
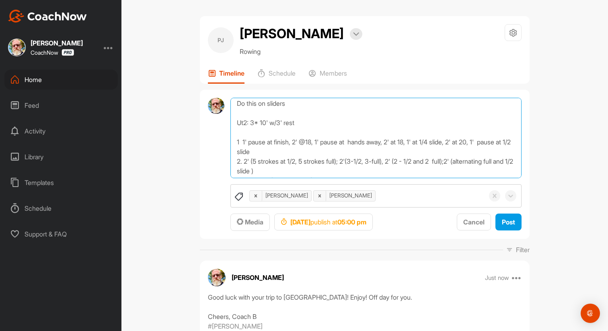
scroll to position [159, 0]
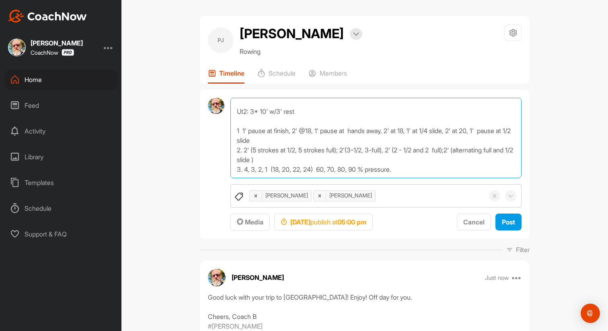
drag, startPoint x: 237, startPoint y: 107, endPoint x: 298, endPoint y: 182, distance: 96.1
click at [298, 182] on div "[DATE] work-out: Please get a video from the side and front. Do this dynamic wa…" at bounding box center [376, 165] width 291 height 134
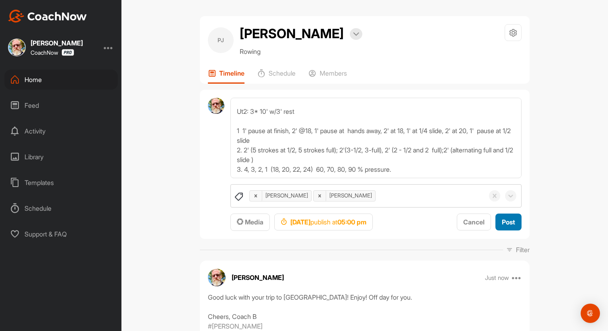
click at [510, 222] on span "Post" at bounding box center [508, 222] width 13 height 8
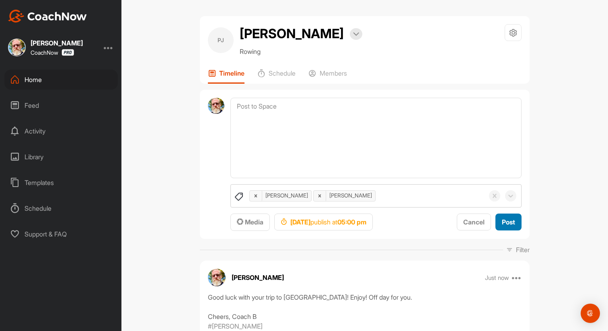
scroll to position [0, 0]
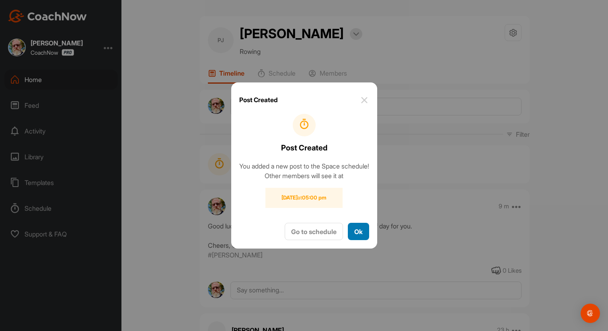
click at [360, 238] on button "Ok" at bounding box center [358, 231] width 21 height 17
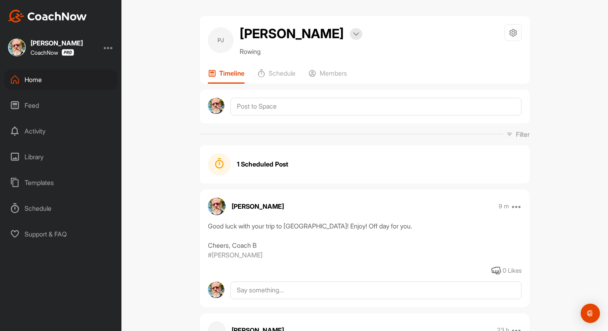
click at [35, 104] on div "Feed" at bounding box center [60, 105] width 113 height 20
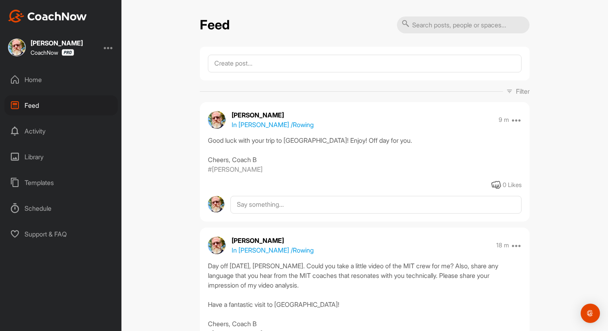
click at [30, 85] on div "Home" at bounding box center [60, 80] width 113 height 20
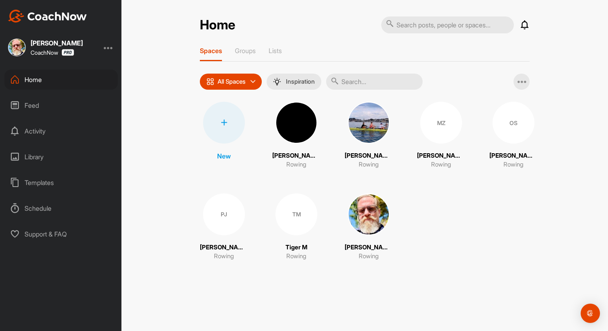
click at [436, 131] on div "MZ" at bounding box center [441, 123] width 42 height 42
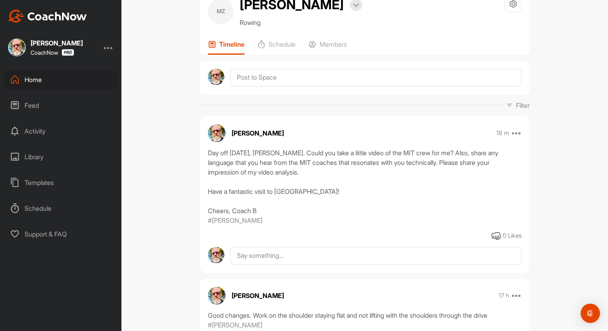
scroll to position [18, 0]
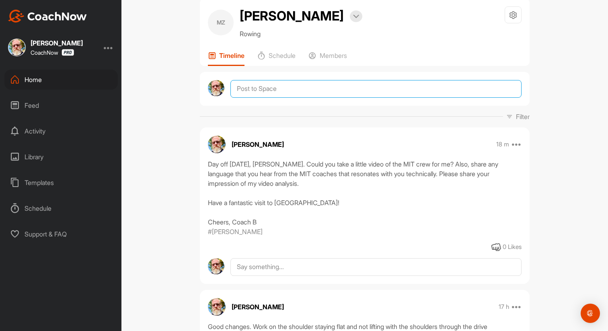
click at [261, 93] on textarea at bounding box center [376, 89] width 291 height 18
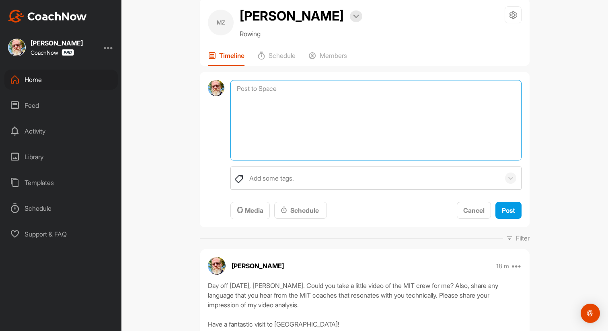
paste textarea "[DATE] work-out: Please get a video from the side and front. Do this dynamic wa…"
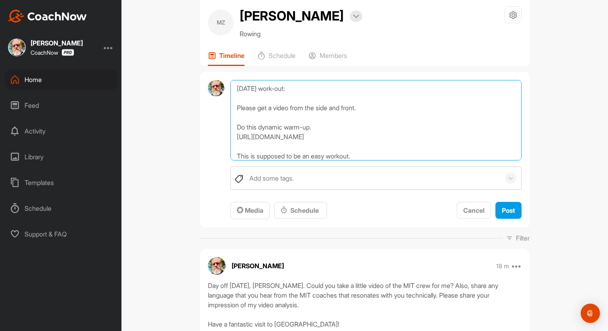
scroll to position [154, 0]
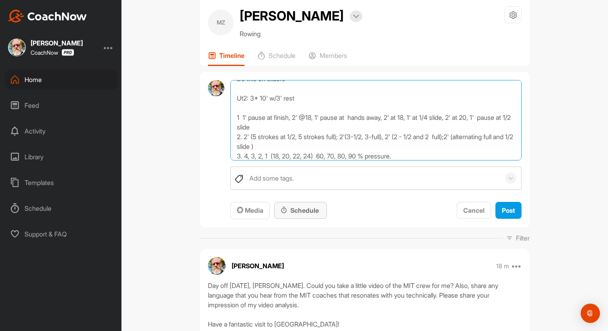
type textarea "[DATE] work-out: Please get a video from the side and front. Do this dynamic wa…"
click at [287, 210] on icon at bounding box center [284, 211] width 6 height 8
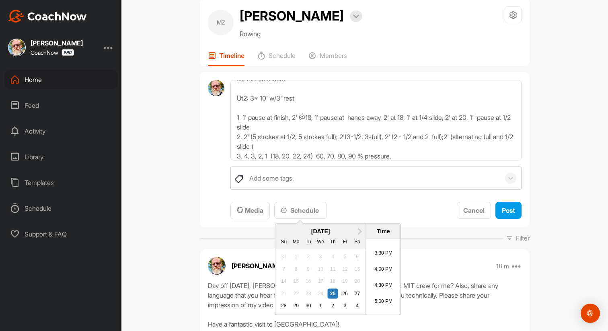
scroll to position [494, 0]
click at [383, 294] on li "5:00 PM" at bounding box center [383, 300] width 34 height 16
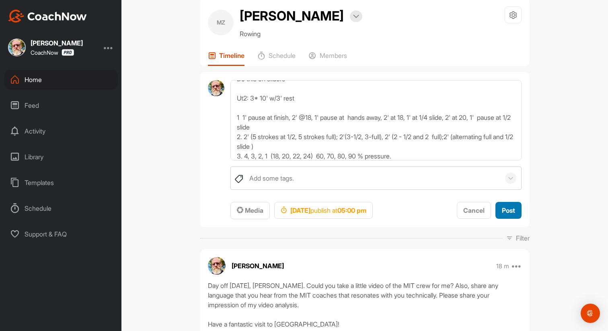
click at [504, 212] on span "Post" at bounding box center [508, 210] width 13 height 8
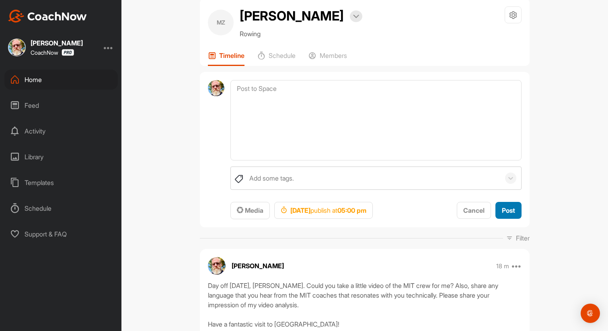
scroll to position [0, 0]
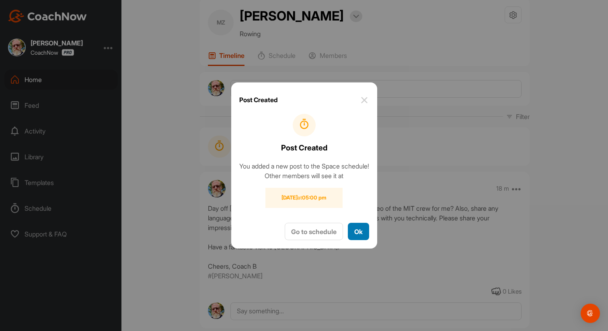
click at [360, 238] on button "Ok" at bounding box center [358, 231] width 21 height 17
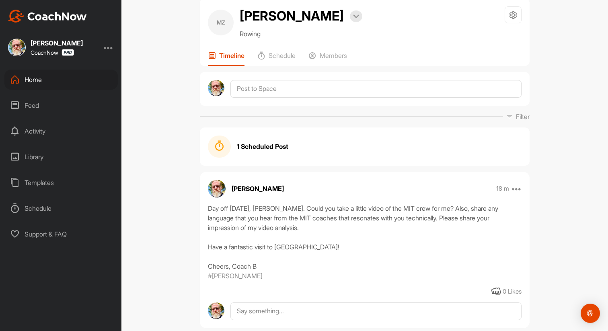
click at [41, 81] on div "Home" at bounding box center [60, 80] width 113 height 20
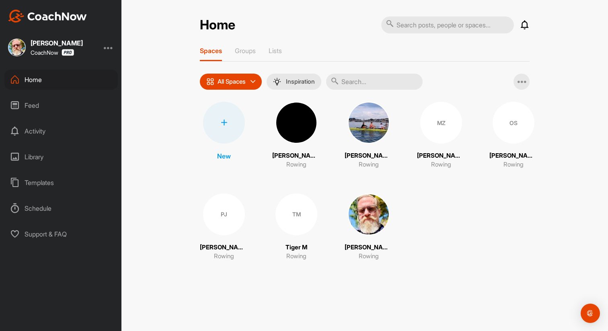
click at [288, 225] on div "TM" at bounding box center [297, 214] width 42 height 42
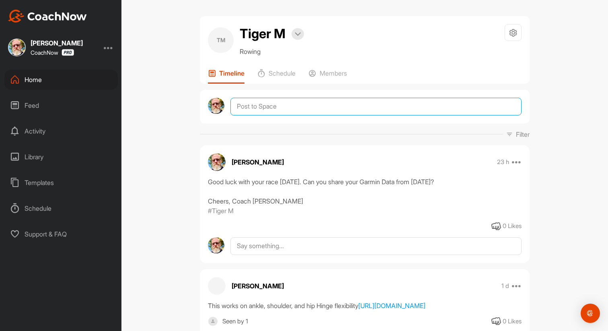
click at [259, 112] on textarea at bounding box center [376, 107] width 291 height 18
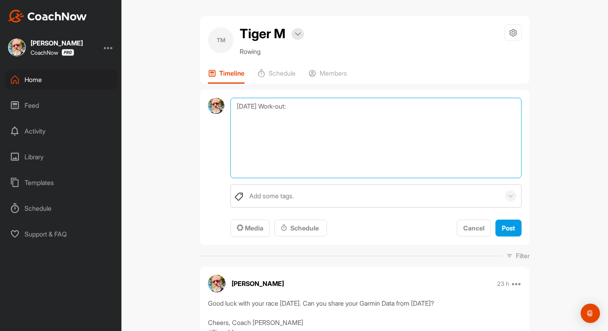
paste textarea "[DATE] work-out: Please get a video from the side and front. Do this dynamic wa…"
drag, startPoint x: 292, startPoint y: 117, endPoint x: 231, endPoint y: 120, distance: 61.6
click at [231, 120] on textarea "[DATE] Work-out: [DATE] work-out: Please get a video from the side and front. D…" at bounding box center [376, 138] width 291 height 80
click at [241, 128] on textarea "[DATE] Work-out: Please get a video from the side and front. Do this dynamic wa…" at bounding box center [376, 138] width 291 height 80
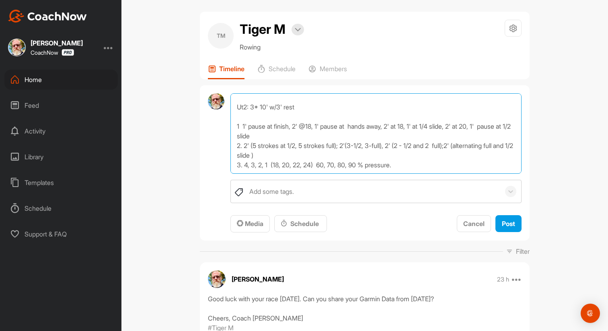
scroll to position [5, 0]
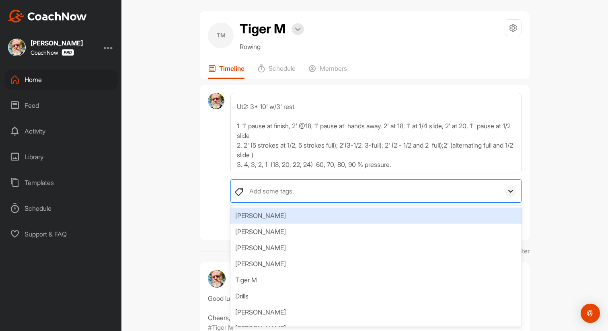
click at [507, 191] on icon at bounding box center [511, 191] width 8 height 8
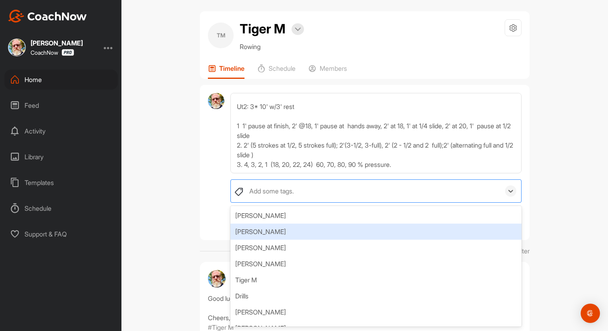
scroll to position [4, 0]
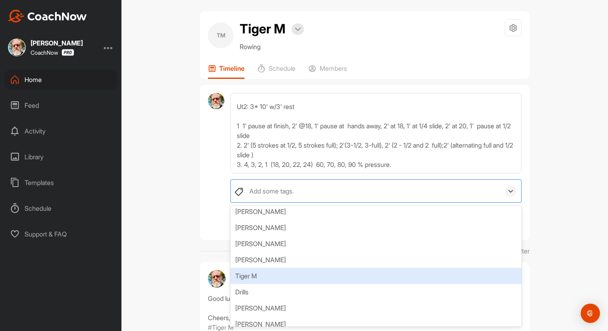
click at [340, 270] on div "Tiger M" at bounding box center [376, 276] width 291 height 16
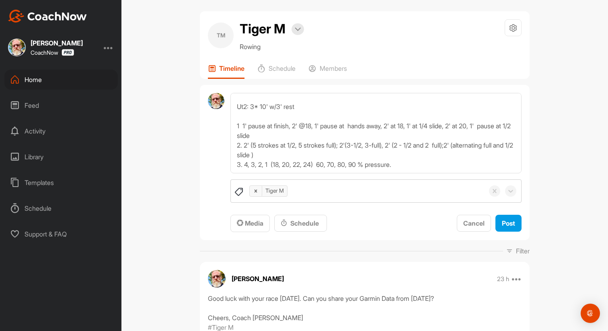
click at [185, 220] on div "TM Tiger M Bookings Rowing Space Settings Your Notifications Timeline Schedule …" at bounding box center [364, 165] width 487 height 331
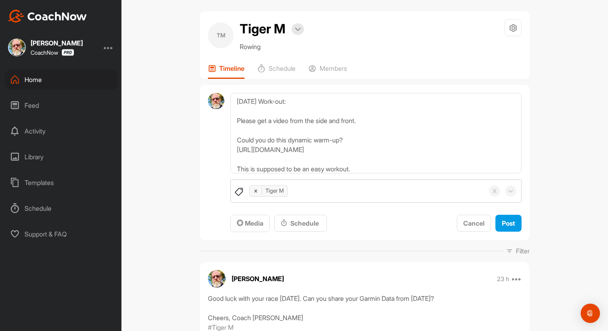
scroll to position [0, 0]
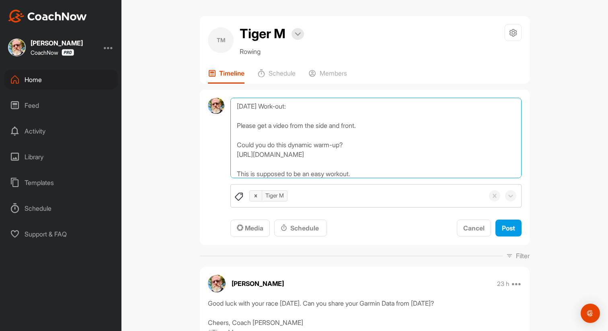
click at [236, 109] on textarea "[DATE] Work-out: Please get a video from the side and front. Could you do this …" at bounding box center [376, 138] width 291 height 80
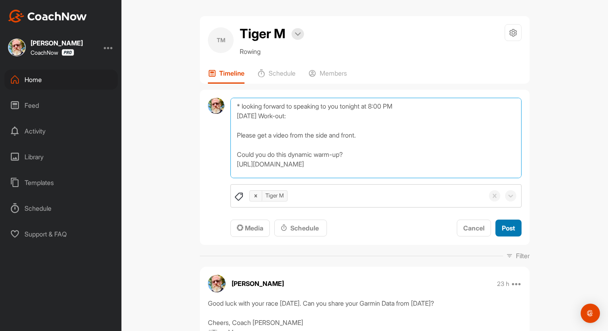
type textarea "* looking forward to speaking to you tonight at 8:00 PM [DATE] Work-out: Please…"
click at [503, 230] on span "Post" at bounding box center [508, 228] width 13 height 8
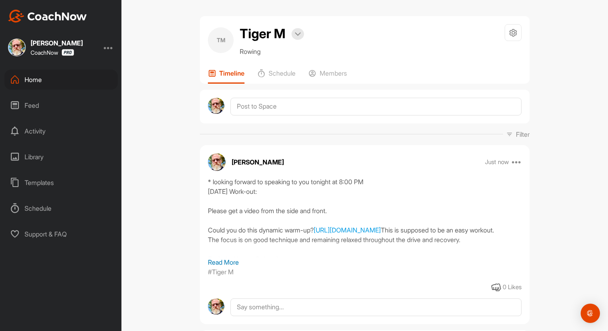
click at [35, 80] on div "Home" at bounding box center [60, 80] width 113 height 20
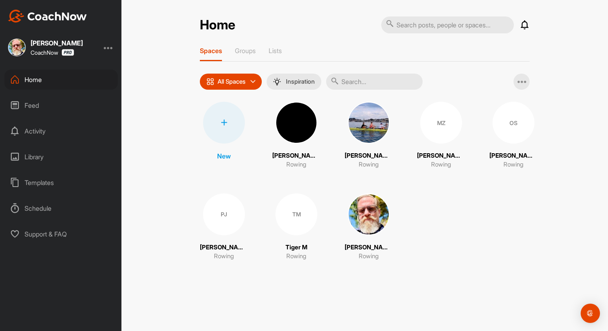
click at [371, 137] on img at bounding box center [369, 123] width 42 height 42
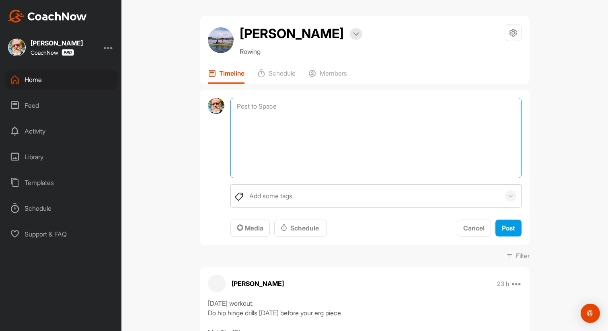
click at [291, 107] on textarea at bounding box center [376, 138] width 291 height 80
paste textarea "[DATE] work-out: Please get a video from the side and front. Do this dynamic wa…"
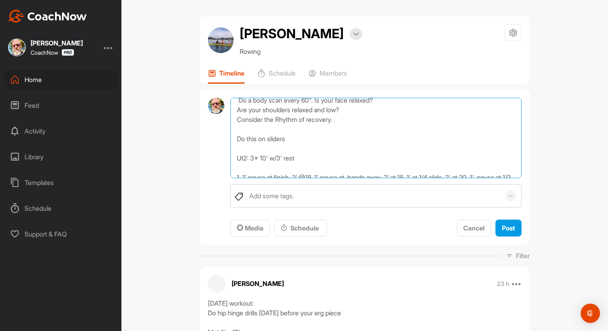
scroll to position [123, 0]
click at [246, 158] on textarea "[DATE] Work-out: [DATE] work-out: Please get a video from the side and front. D…" at bounding box center [376, 138] width 291 height 80
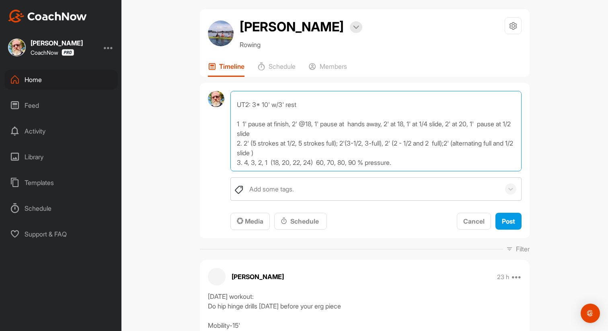
scroll to position [8, 0]
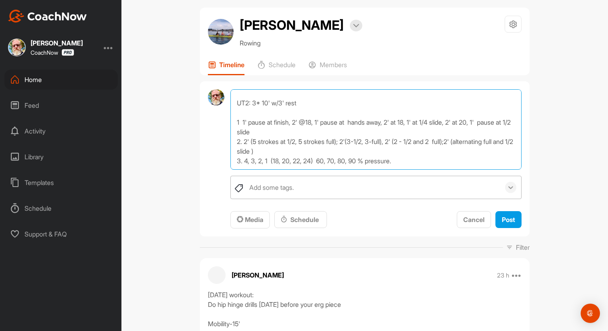
type textarea "[DATE] Work-out: [DATE] work-out: Please get a video from the side and front. D…"
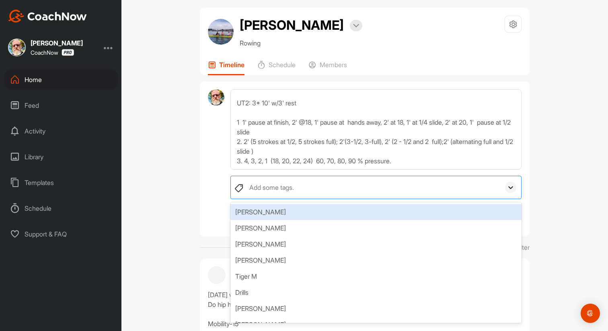
click at [509, 184] on icon at bounding box center [511, 187] width 8 height 8
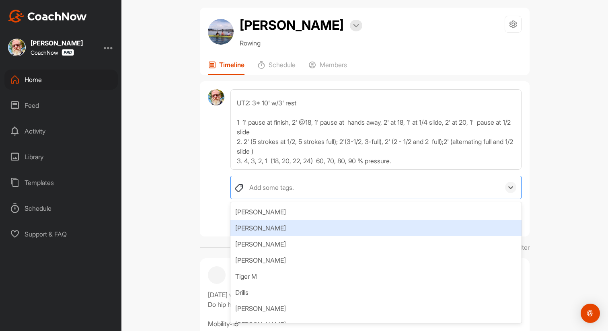
click at [330, 235] on div "[PERSON_NAME]" at bounding box center [376, 228] width 291 height 16
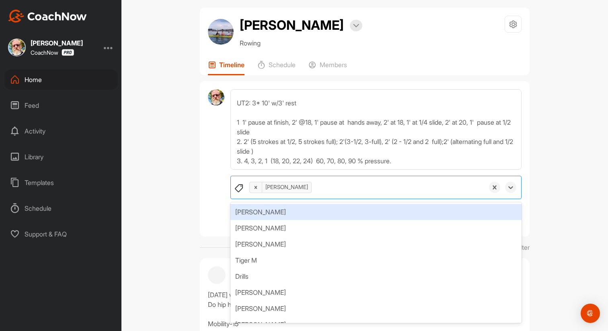
click at [550, 196] on div "[PERSON_NAME] M Bookings Rowing Space Settings Your Notifications Timeline Sche…" at bounding box center [364, 165] width 487 height 331
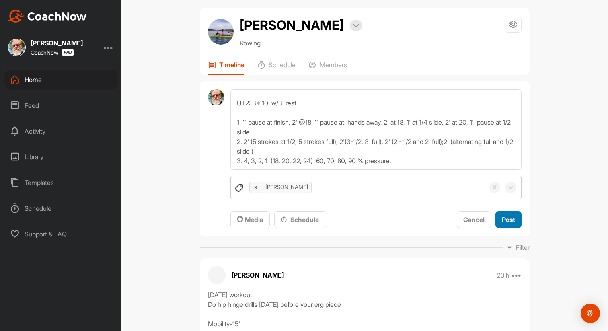
click at [505, 226] on button "Post" at bounding box center [509, 219] width 26 height 17
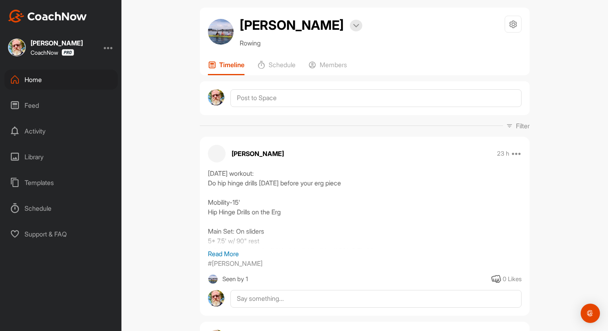
scroll to position [0, 0]
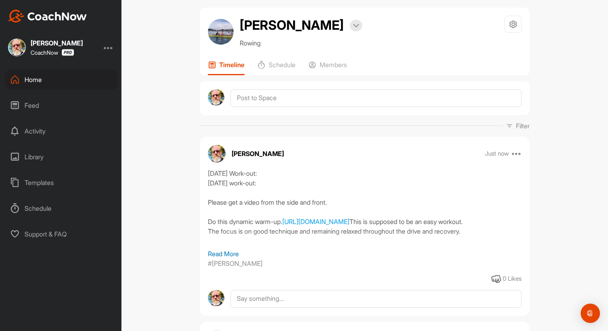
drag, startPoint x: 304, startPoint y: 130, endPoint x: 278, endPoint y: 115, distance: 29.8
click at [302, 129] on div "Filter Media Type Images Videos Notes Audio Documents Author [PERSON_NAME] [PER…" at bounding box center [365, 126] width 330 height 10
click at [267, 99] on textarea at bounding box center [376, 98] width 291 height 18
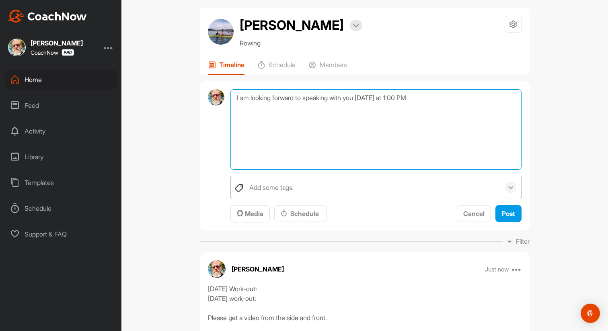
type textarea "I am looking forward to speaking with you [DATE] at 1:00 PM"
click at [511, 189] on icon at bounding box center [511, 187] width 8 height 8
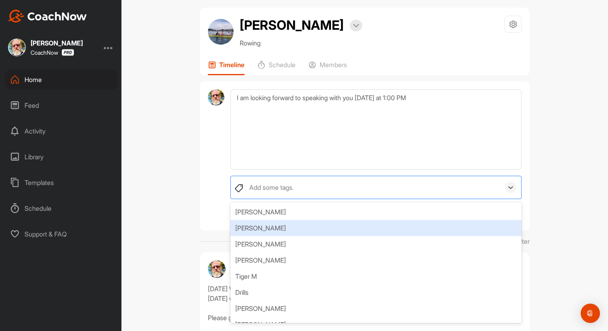
click at [360, 228] on div "[PERSON_NAME]" at bounding box center [376, 228] width 291 height 16
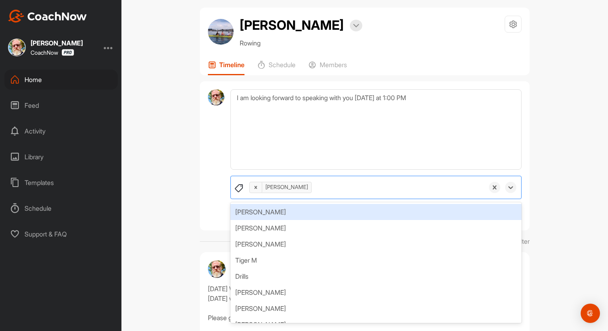
click at [543, 208] on div "[PERSON_NAME] M Bookings Rowing Space Settings Your Notifications Timeline Sche…" at bounding box center [364, 165] width 487 height 331
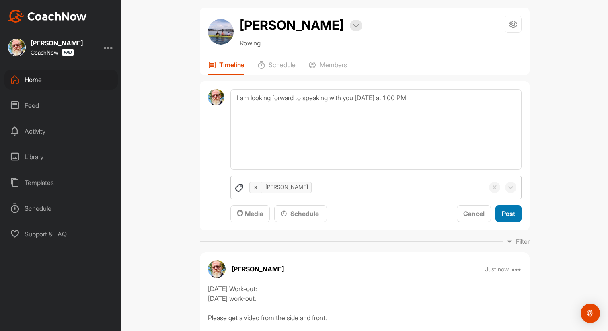
click at [513, 211] on span "Post" at bounding box center [508, 214] width 13 height 8
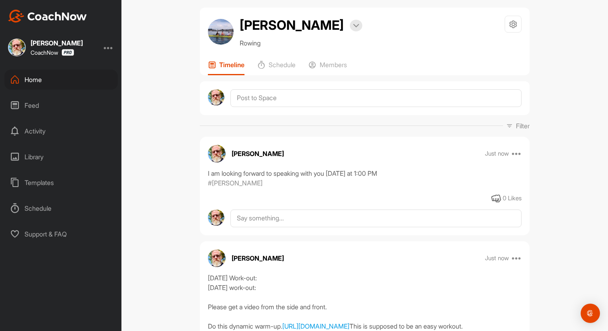
click at [40, 103] on div "Feed" at bounding box center [60, 105] width 113 height 20
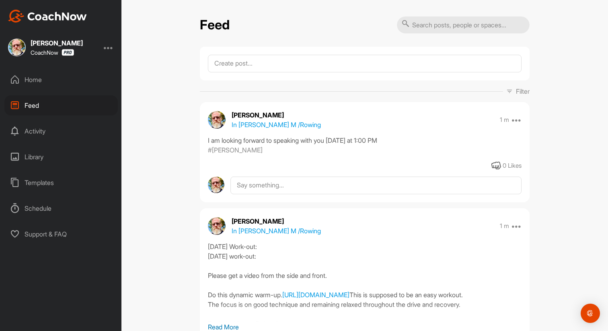
click at [28, 76] on div "Home" at bounding box center [60, 80] width 113 height 20
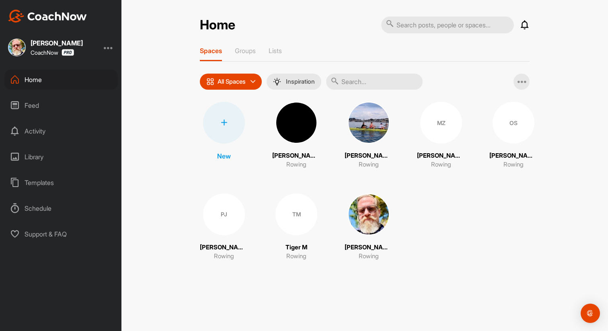
click at [431, 125] on div "MZ" at bounding box center [441, 123] width 42 height 42
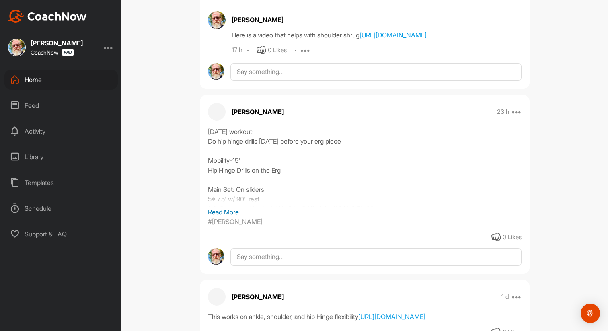
scroll to position [591, 0]
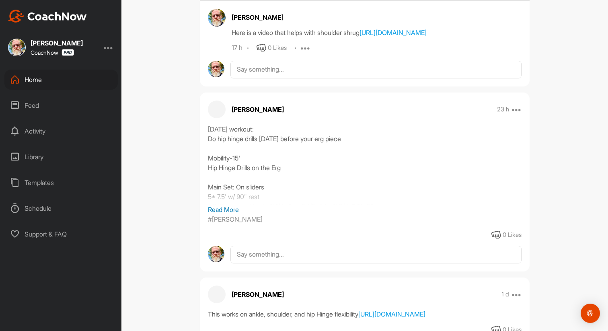
click at [238, 214] on p "Read More" at bounding box center [365, 210] width 314 height 10
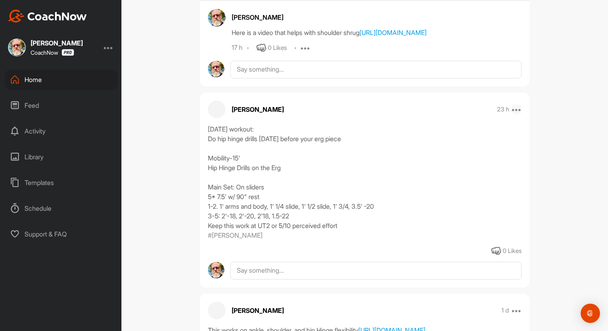
click at [516, 114] on icon at bounding box center [517, 110] width 10 height 10
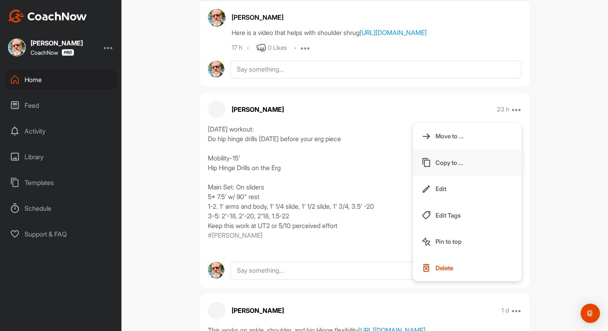
click at [440, 176] on button "Copy to ..." at bounding box center [467, 163] width 109 height 27
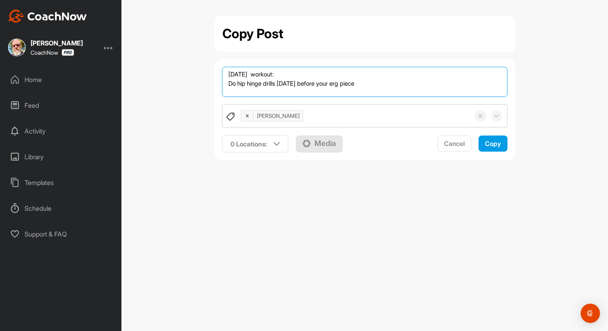
drag, startPoint x: 266, startPoint y: 75, endPoint x: 225, endPoint y: 75, distance: 41.4
click at [225, 75] on textarea "[DATE] workout: Do hip hinge drills [DATE] before your erg piece Mobility-15' H…" at bounding box center [365, 82] width 286 height 30
click at [312, 89] on textarea "[DATE] workout: Do hip hinge drills [DATE] before your erg piece Mobility-15' H…" at bounding box center [365, 82] width 286 height 30
click at [367, 88] on textarea "[DATE] workout: Do hip hinge drills [DATE] before your erg piece Mobility-15' H…" at bounding box center [365, 82] width 286 height 30
drag, startPoint x: 357, startPoint y: 87, endPoint x: 356, endPoint y: 77, distance: 9.7
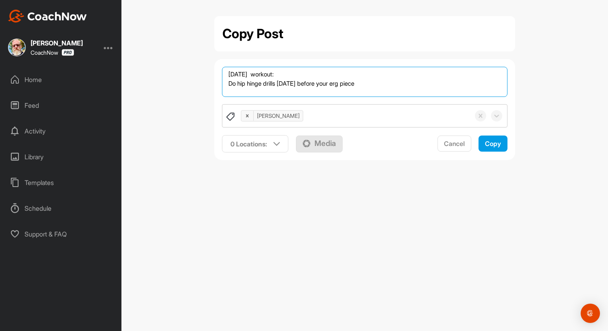
click at [356, 76] on textarea "[DATE] workout: Do hip hinge drills [DATE] before your erg piece Mobility-15' H…" at bounding box center [365, 82] width 286 height 30
type textarea "[DATE] workout: Do hip hinge drills [DATE] before your erg piece Mobility-15' H…"
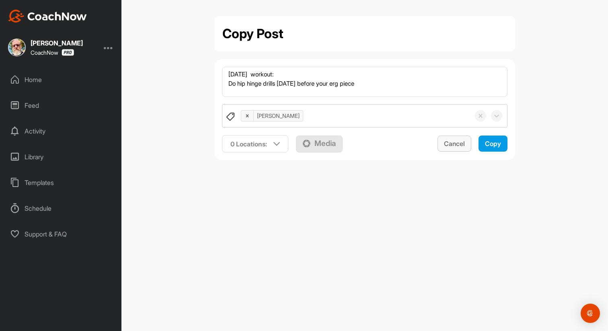
click at [447, 146] on span "Cancel" at bounding box center [454, 144] width 21 height 8
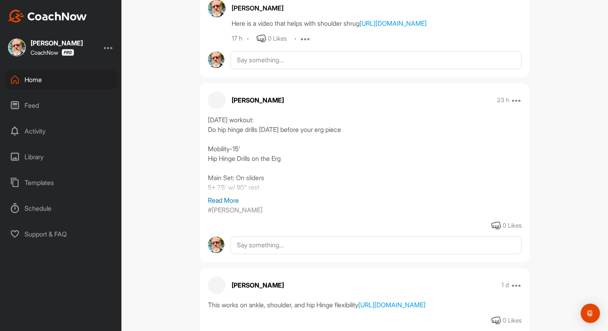
scroll to position [621, 0]
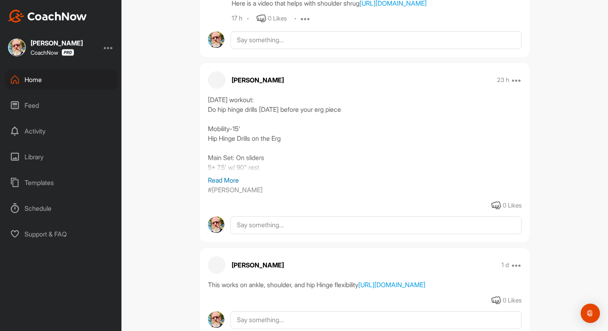
click at [236, 185] on p "Read More" at bounding box center [365, 180] width 314 height 10
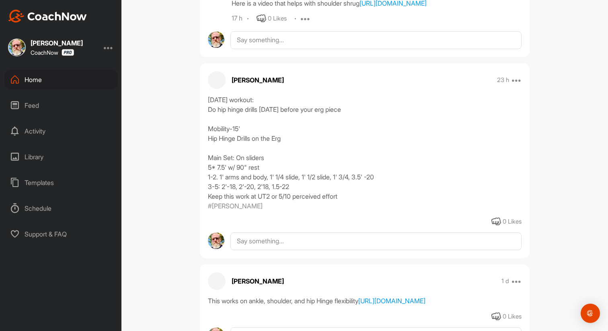
drag, startPoint x: 351, startPoint y: 214, endPoint x: 206, endPoint y: 133, distance: 166.6
click at [206, 133] on div "[DATE] workout: Do hip hinge drills [DATE] before your erg piece Mobility-15' H…" at bounding box center [365, 153] width 330 height 116
copy div "Do hip hinge drills [DATE] before your erg piece Mobility-15' Hip Hinge Drills …"
click at [38, 77] on div "Home" at bounding box center [60, 80] width 113 height 20
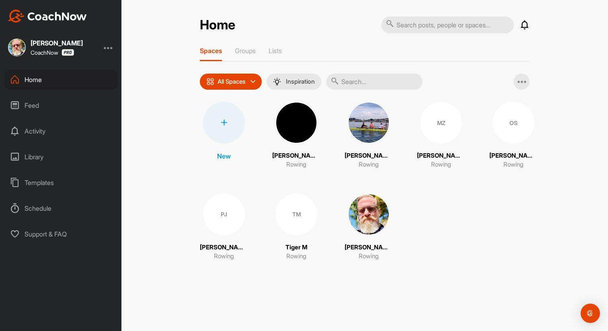
click at [307, 226] on div "TM" at bounding box center [297, 214] width 42 height 42
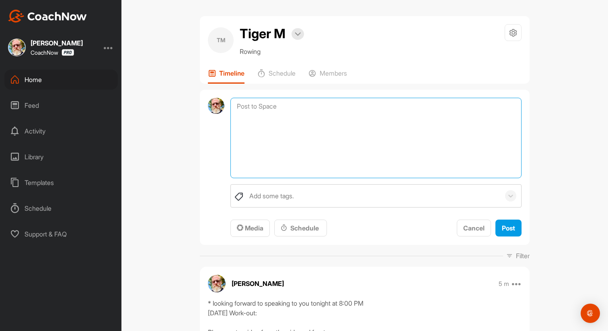
click at [256, 109] on textarea at bounding box center [376, 138] width 291 height 80
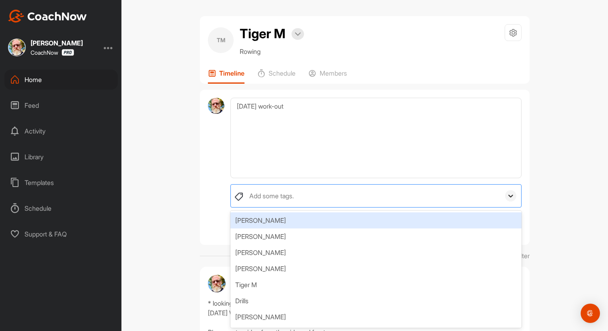
click at [514, 197] on icon at bounding box center [511, 196] width 8 height 8
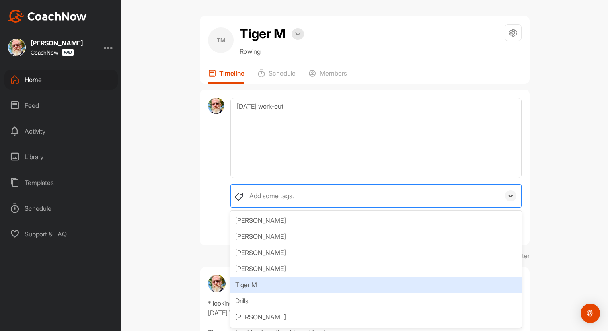
click at [399, 284] on div "Tiger M" at bounding box center [376, 285] width 291 height 16
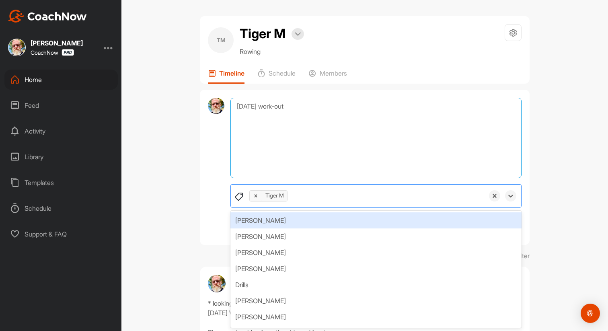
click at [241, 127] on textarea "[DATE] work-out" at bounding box center [376, 138] width 291 height 80
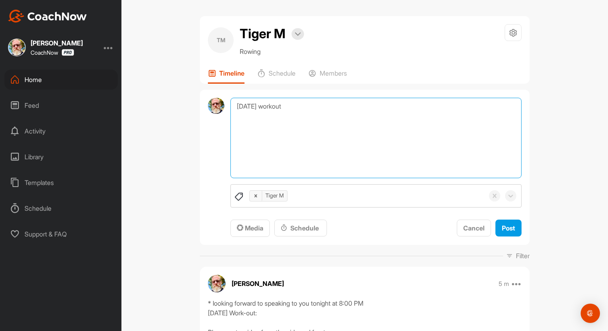
click at [297, 109] on textarea "[DATE] workout" at bounding box center [376, 138] width 291 height 80
paste textarea "Do hip hinge drills [DATE] before your erg piece Mobility-15' Hip Hinge Drills …"
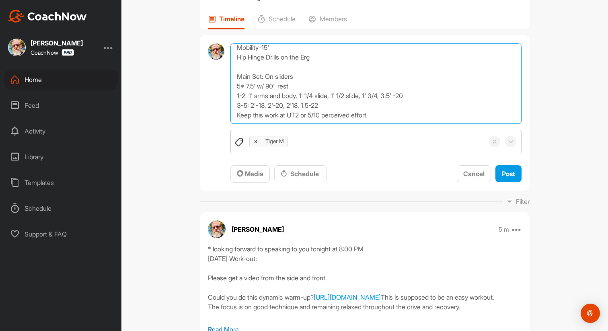
scroll to position [57, 0]
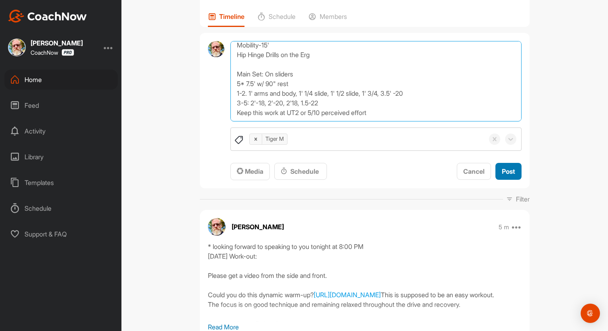
type textarea "[DATE] workout Do hip hinge drills [DATE] before your erg piece Mobility-15' Hi…"
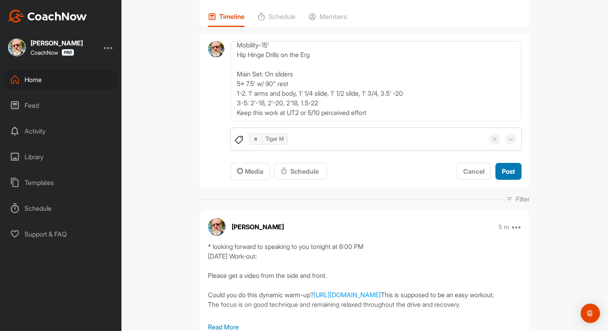
click at [506, 169] on span "Post" at bounding box center [508, 171] width 13 height 8
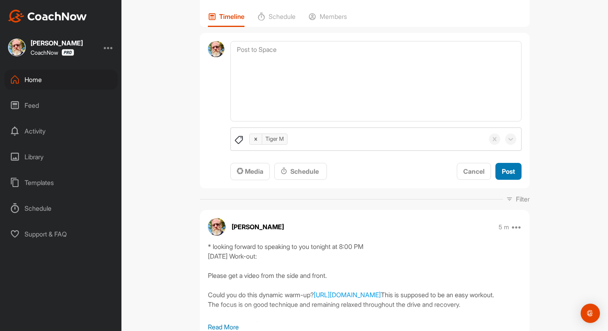
scroll to position [0, 0]
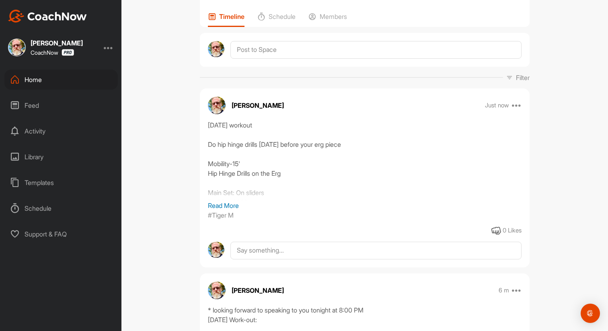
click at [36, 183] on div "Templates" at bounding box center [60, 183] width 113 height 20
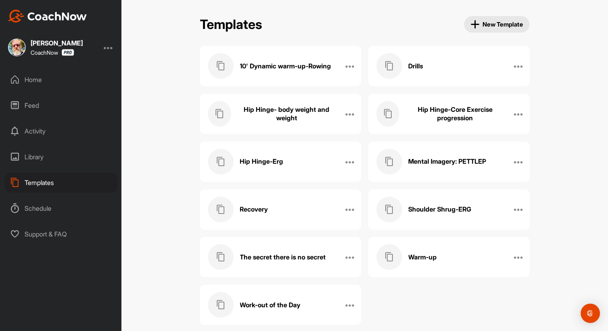
click at [303, 116] on h3 "Hip Hinge- body weight and weight" at bounding box center [286, 113] width 99 height 17
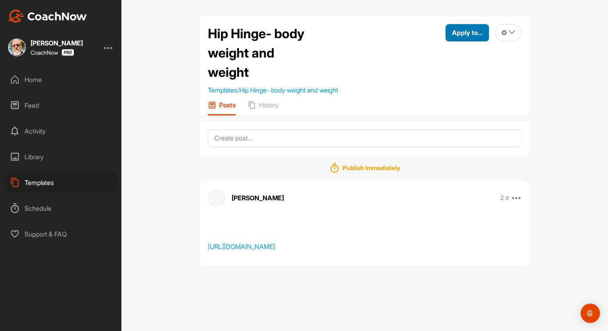
click at [477, 31] on span "Apply to..." at bounding box center [467, 33] width 31 height 8
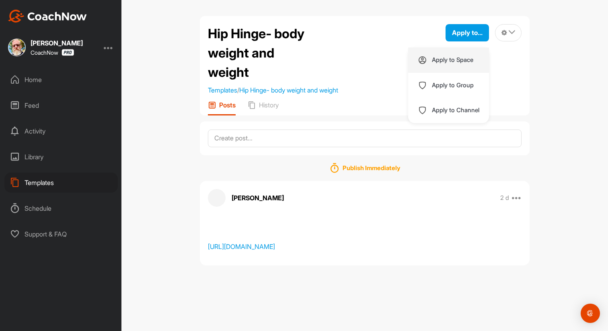
click at [457, 60] on p "Apply to Space" at bounding box center [452, 60] width 41 height 6
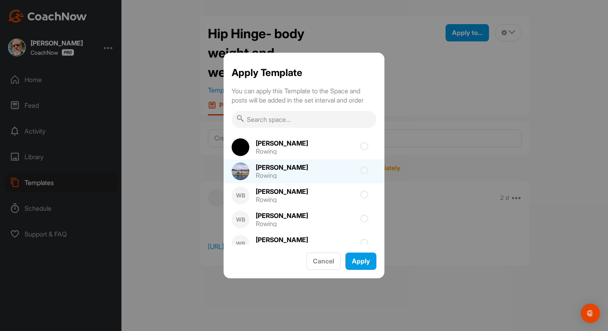
click at [365, 170] on icon at bounding box center [364, 171] width 8 height 8
click at [321, 171] on input "checkbox" at bounding box center [318, 173] width 5 height 5
checkbox input "true"
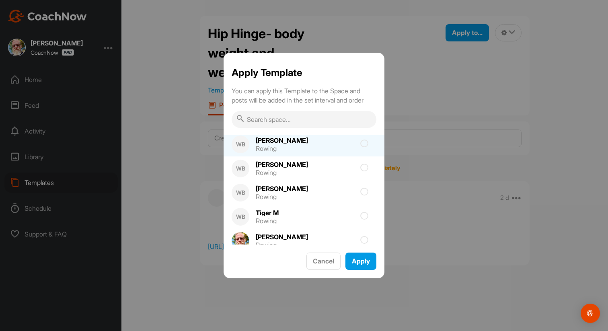
scroll to position [55, 0]
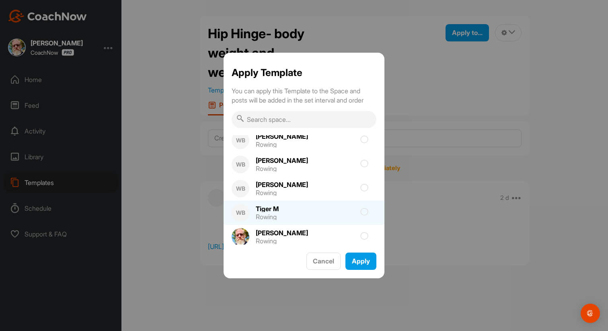
click at [365, 211] on icon at bounding box center [364, 212] width 8 height 8
click at [292, 212] on input "checkbox" at bounding box center [289, 214] width 5 height 5
checkbox input "true"
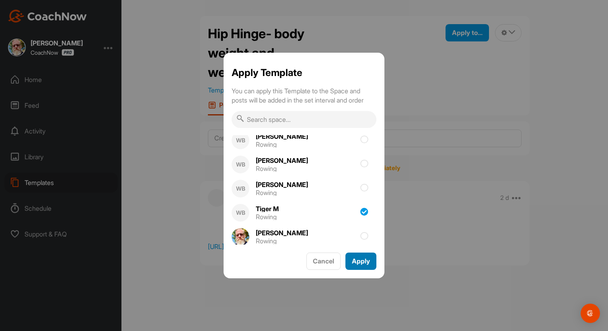
click at [361, 263] on span "Apply" at bounding box center [361, 261] width 18 height 8
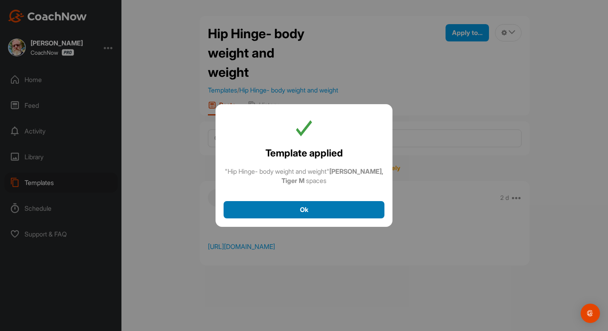
click at [309, 209] on div "Ok" at bounding box center [304, 210] width 148 height 10
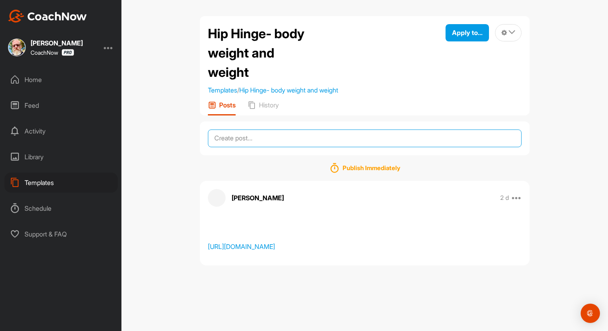
click at [263, 140] on textarea at bounding box center [365, 139] width 314 height 18
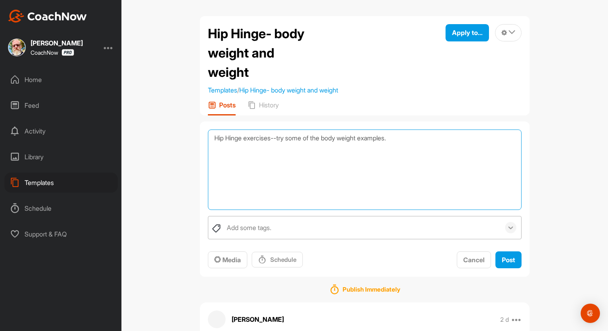
type textarea "Hip Hinge exercises--try some of the body weight examples."
click at [513, 231] on icon at bounding box center [511, 228] width 8 height 8
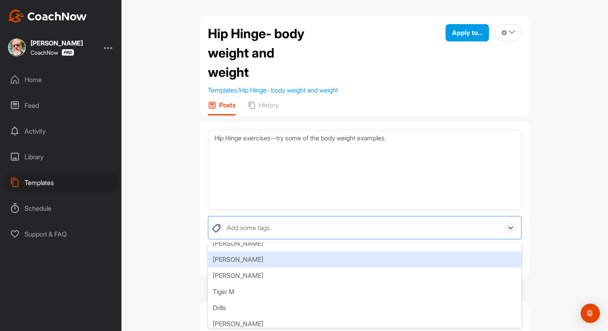
scroll to position [29, 0]
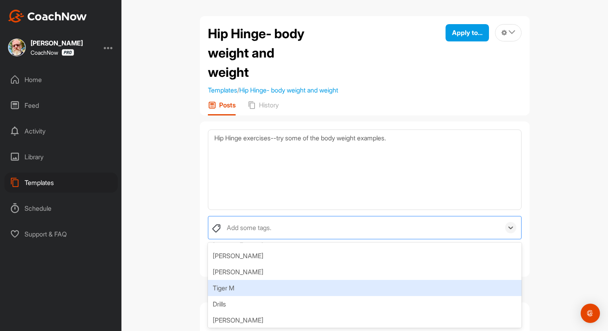
click at [389, 287] on div "Tiger M" at bounding box center [365, 288] width 314 height 16
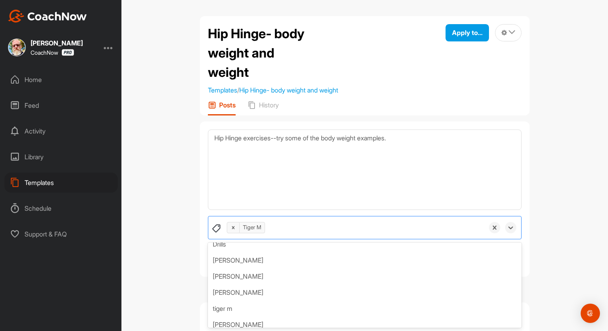
scroll to position [74, 0]
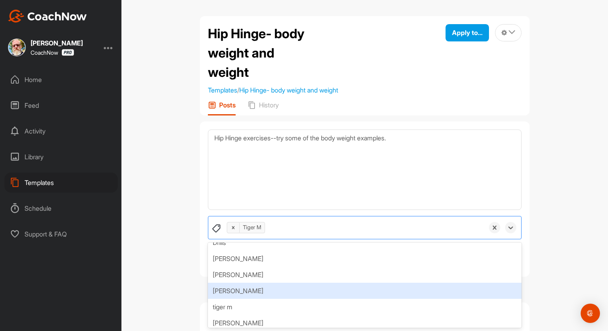
click at [379, 293] on div "[PERSON_NAME]" at bounding box center [365, 291] width 314 height 16
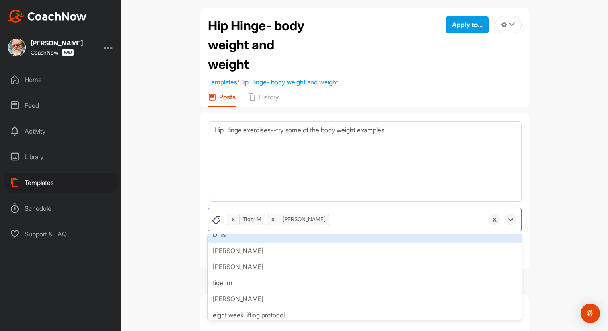
scroll to position [0, 0]
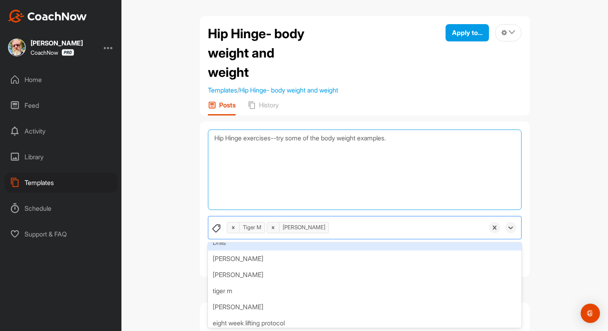
click at [447, 154] on textarea "Hip Hinge exercises--try some of the body weight examples." at bounding box center [365, 170] width 314 height 80
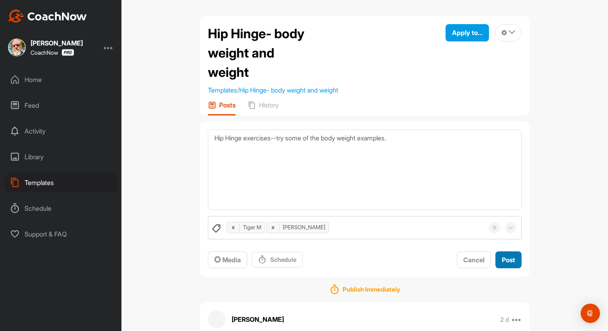
click at [507, 260] on span "Post" at bounding box center [508, 260] width 13 height 8
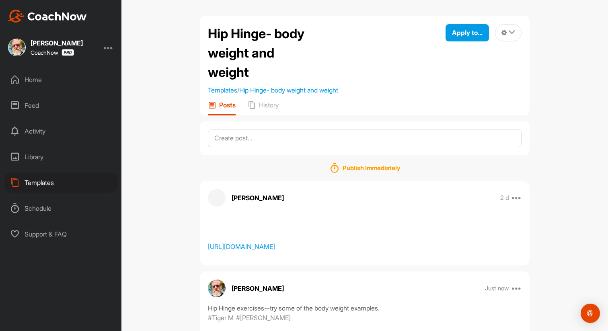
click at [35, 83] on div "Home" at bounding box center [60, 80] width 113 height 20
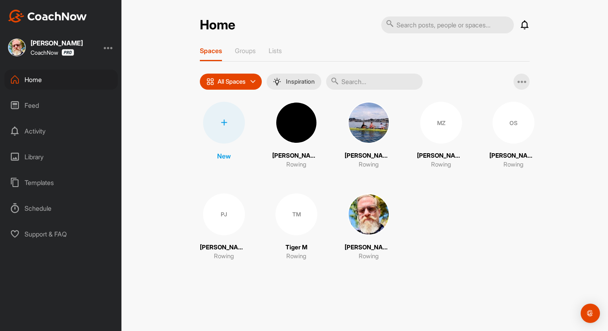
click at [373, 132] on img at bounding box center [369, 123] width 42 height 42
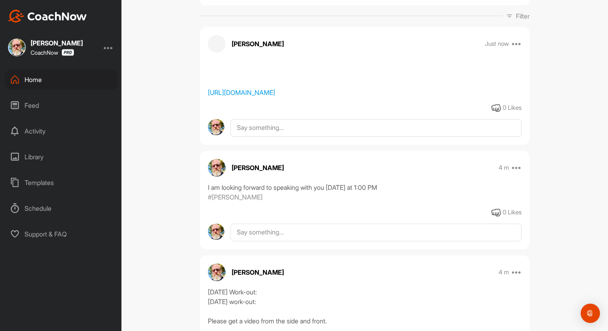
scroll to position [115, 0]
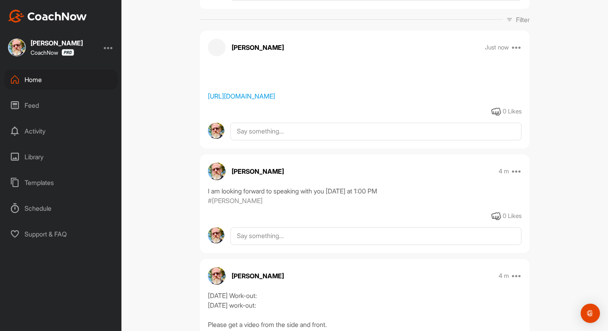
click at [500, 47] on p "Just now" at bounding box center [497, 47] width 24 height 8
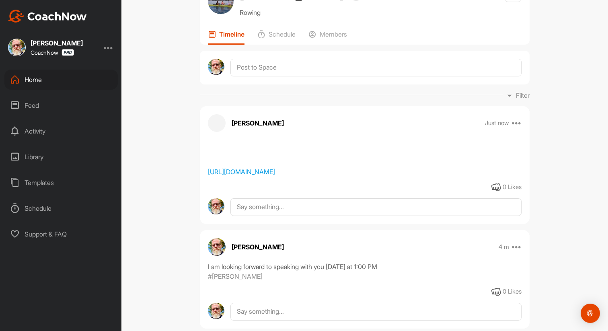
scroll to position [0, 0]
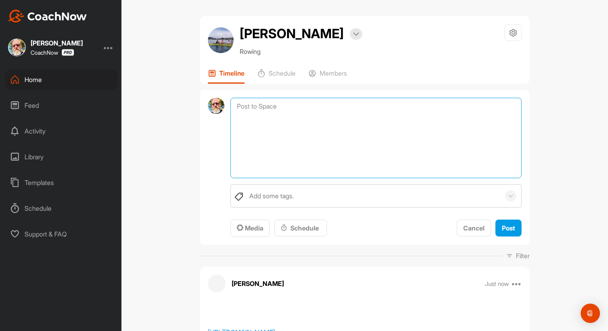
click at [281, 103] on textarea at bounding box center [376, 138] width 291 height 80
type textarea "f"
paste textarea "Do hip hinge drills [DATE] before your erg piece Mobility-15' Hip Hinge Drills …"
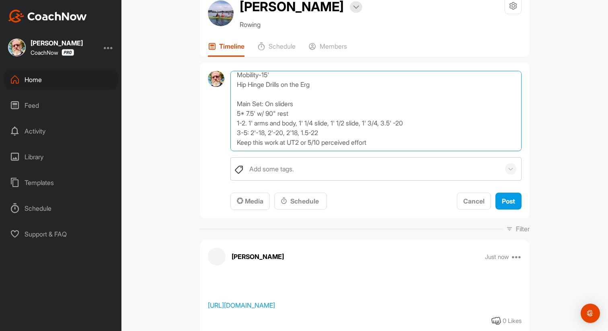
scroll to position [34, 0]
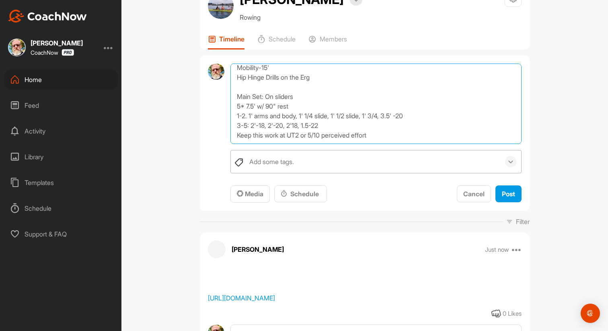
type textarea "[DATE] work-out: Do hip hinge drills [DATE] before your erg piece Mobility-15' …"
click at [509, 164] on icon at bounding box center [511, 162] width 8 height 8
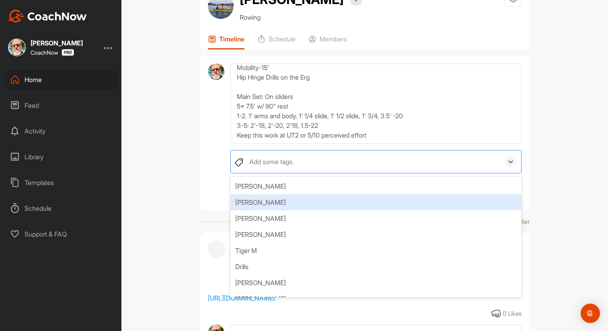
click at [401, 206] on div "[PERSON_NAME]" at bounding box center [376, 202] width 291 height 16
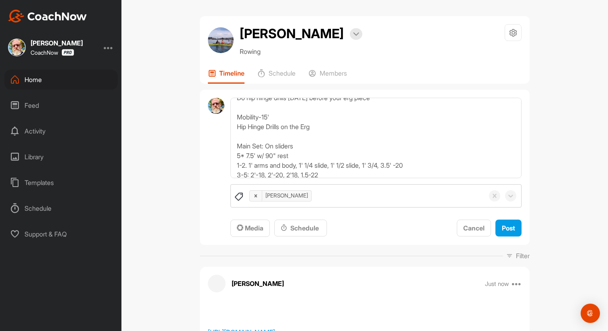
scroll to position [0, 0]
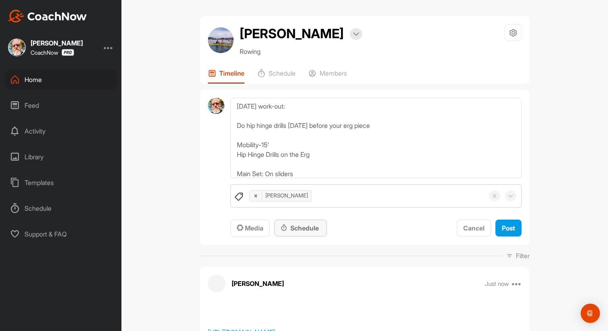
click at [311, 229] on div "Schedule" at bounding box center [301, 228] width 40 height 10
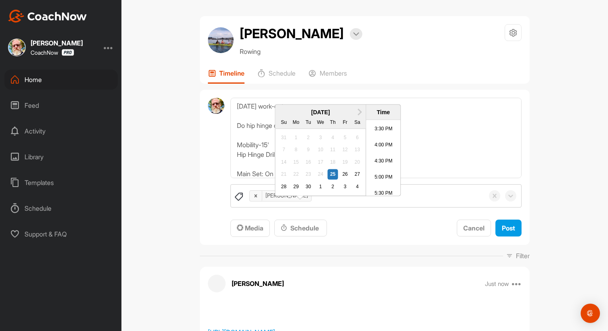
scroll to position [496, 0]
click at [380, 187] on li "5:00 PM" at bounding box center [383, 179] width 34 height 16
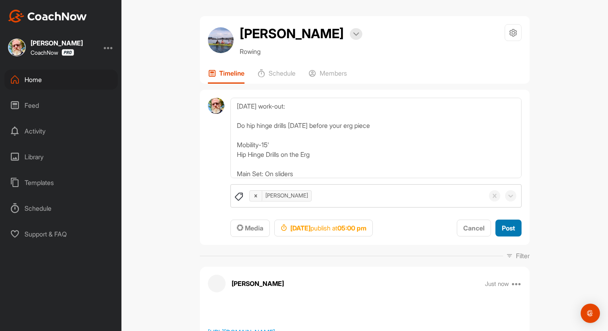
click at [515, 230] on button "Post" at bounding box center [509, 228] width 26 height 17
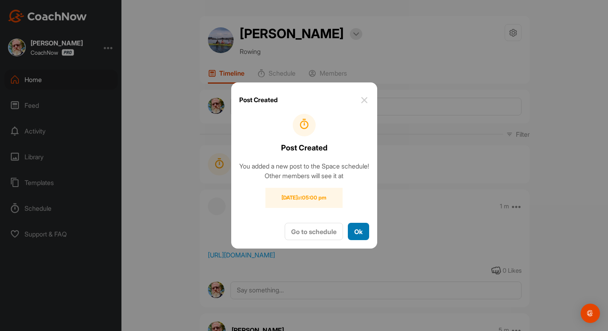
click at [352, 237] on button "Ok" at bounding box center [358, 231] width 21 height 17
